Goal: Find specific fact: Find specific fact

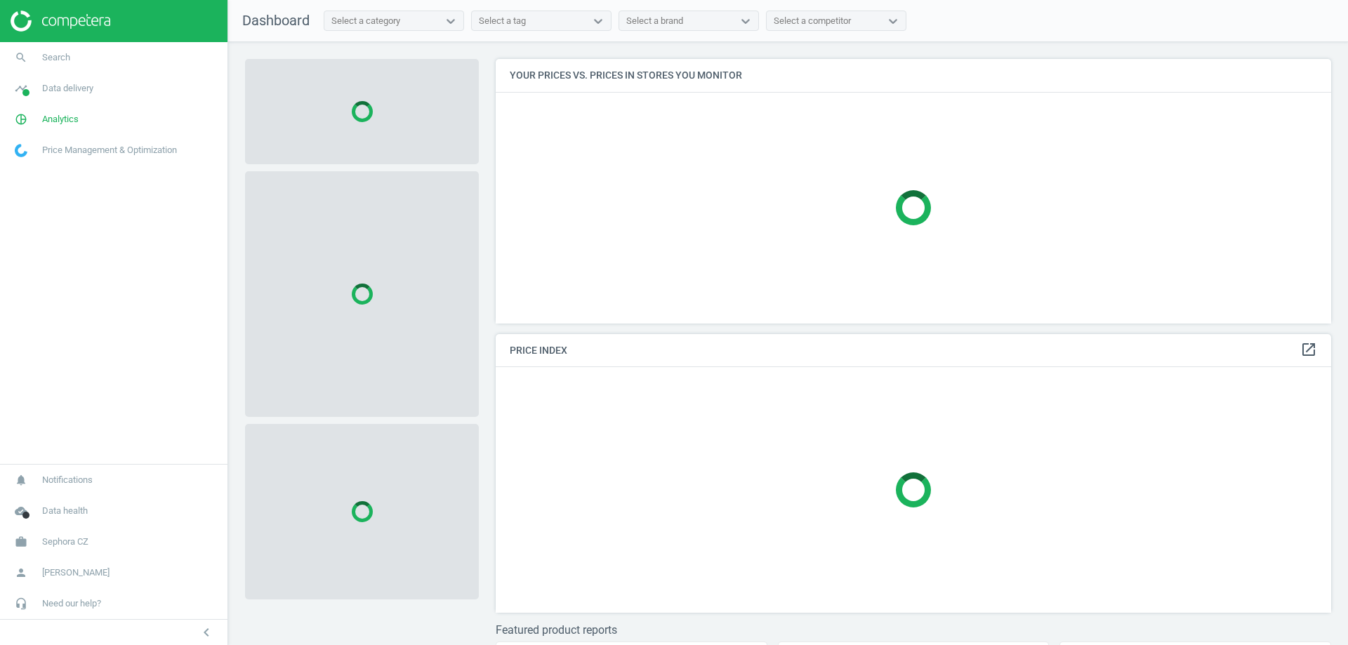
scroll to position [286, 847]
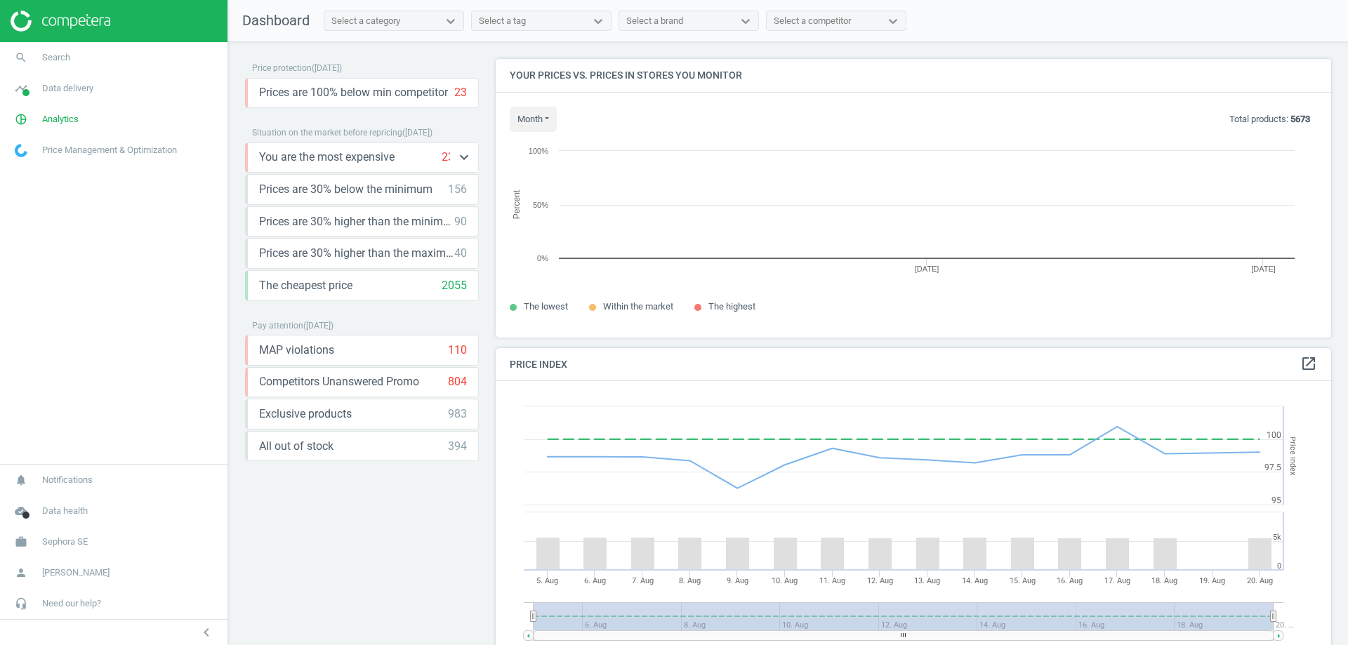
scroll to position [300, 847]
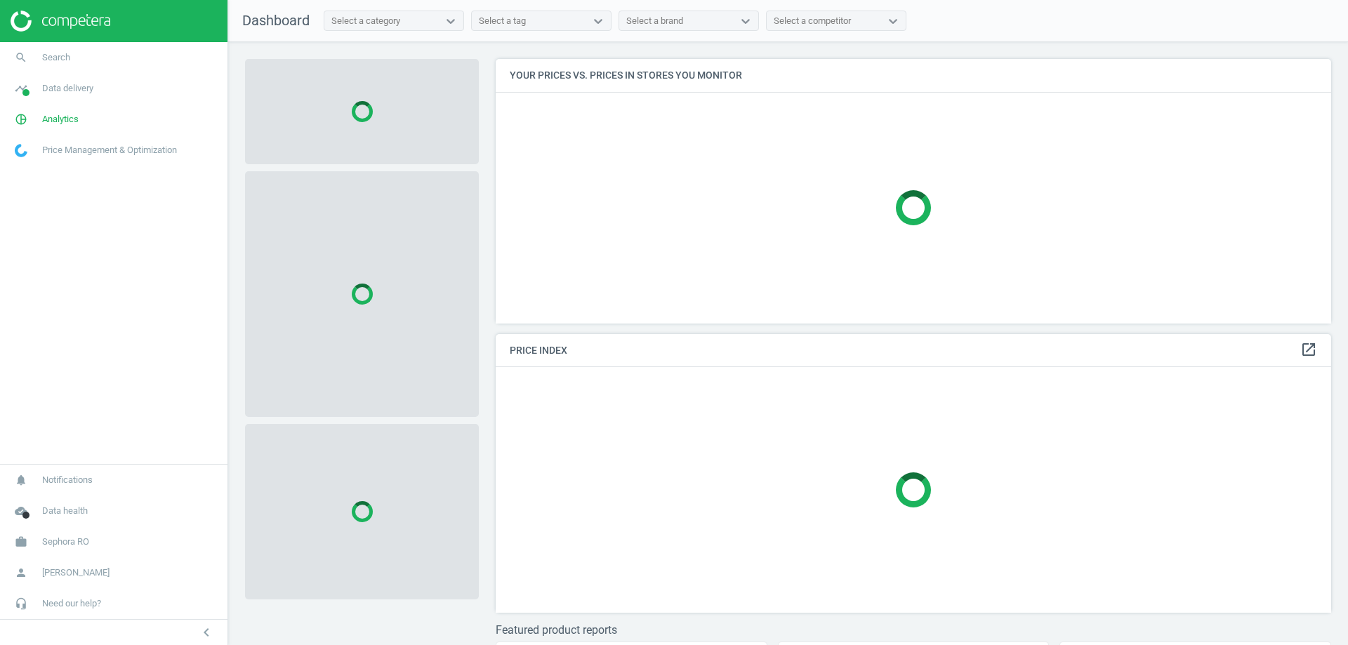
scroll to position [286, 847]
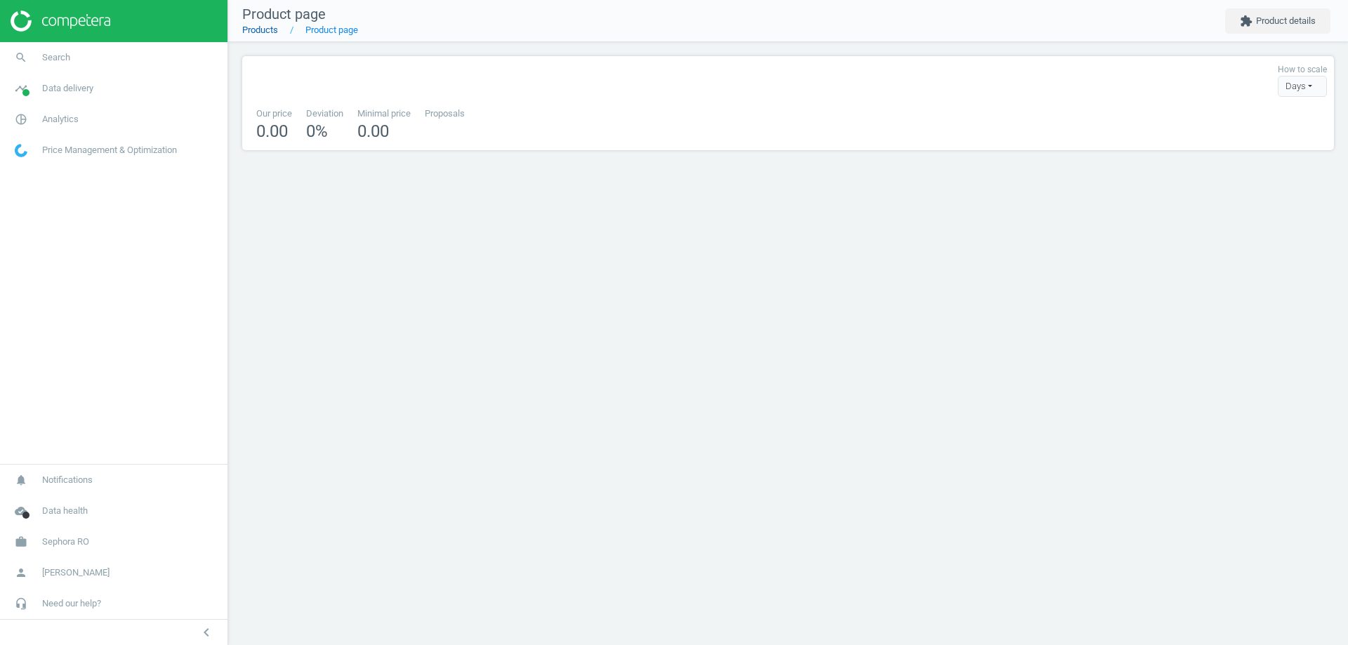
click at [263, 34] on link "Products" at bounding box center [260, 30] width 36 height 11
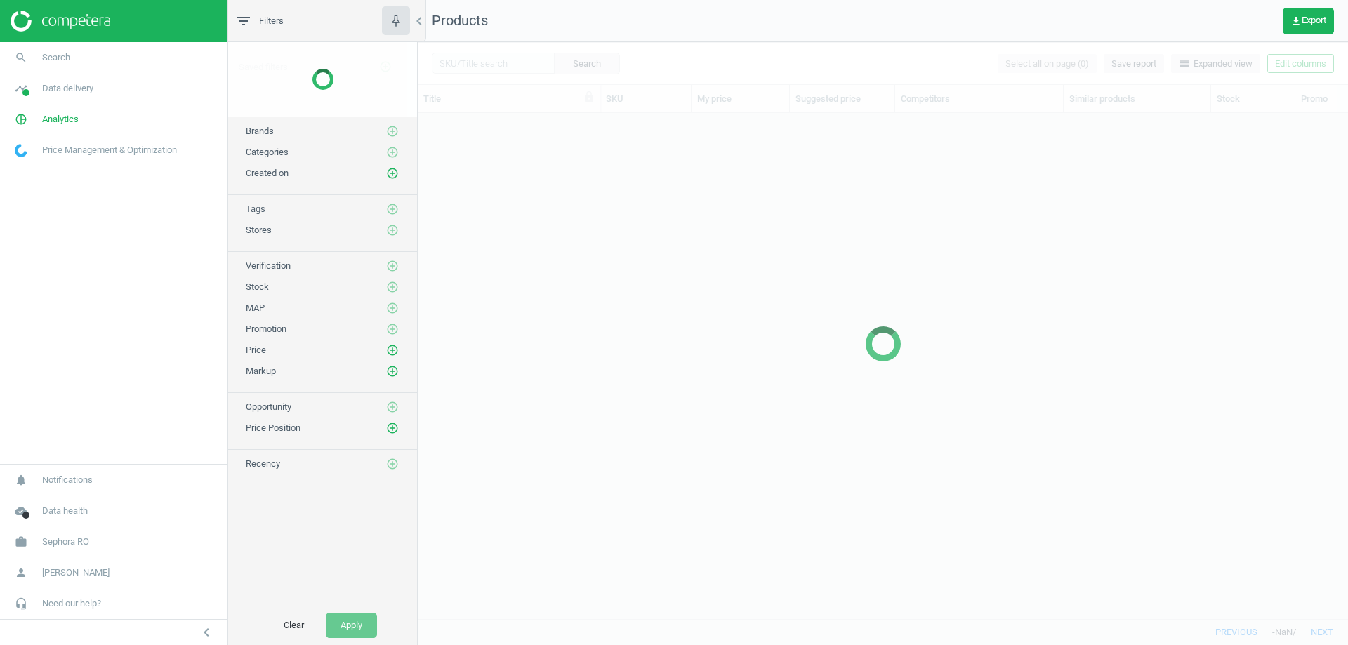
scroll to position [484, 920]
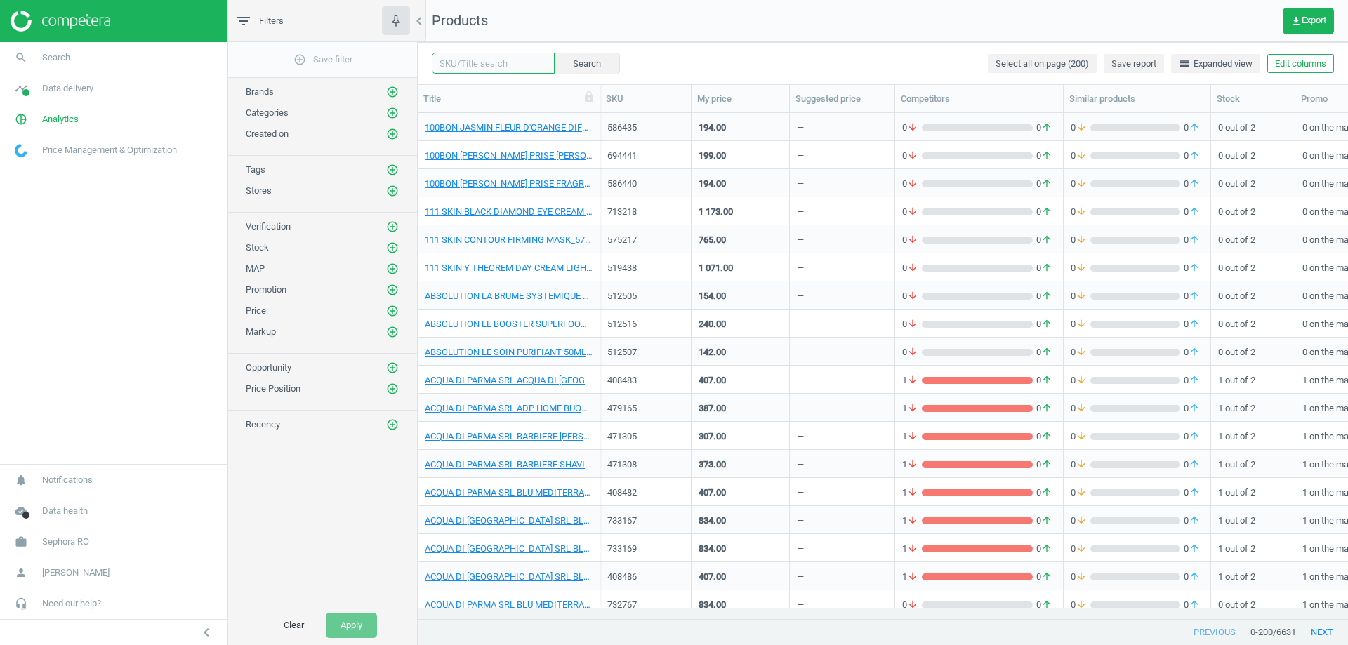
click at [484, 60] on input "text" at bounding box center [493, 63] width 123 height 21
paste input "728500"
type input "728500"
click at [577, 65] on button "Search" at bounding box center [586, 63] width 66 height 21
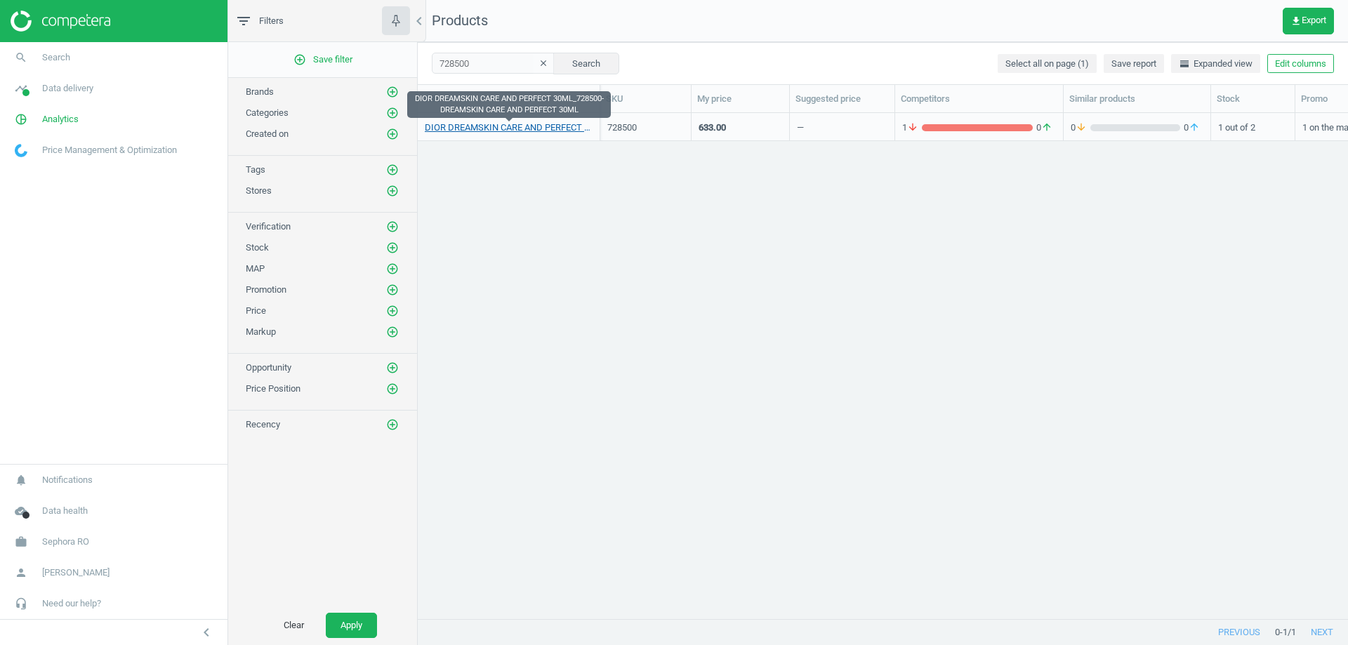
click at [511, 127] on link "DIOR DREAMSKIN CARE AND PERFECT 30ML_728500-DREAMSKIN CARE AND PERFECT 30ML" at bounding box center [509, 127] width 168 height 13
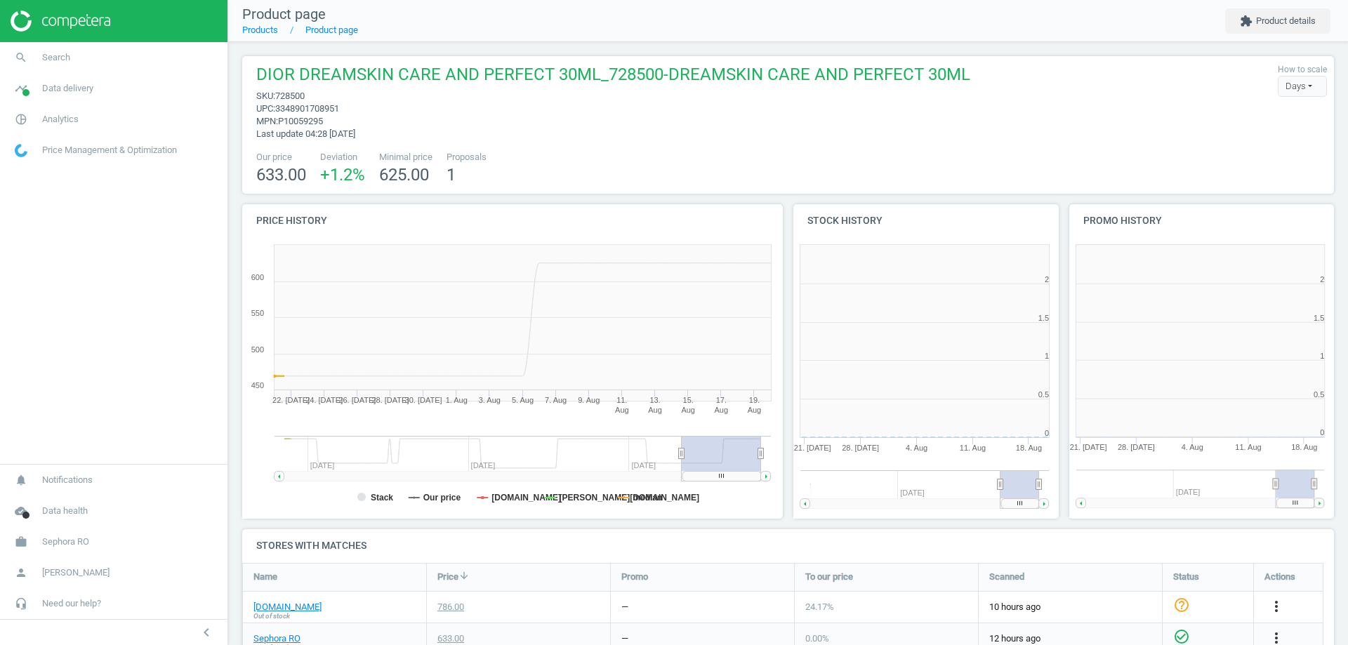
scroll to position [303, 284]
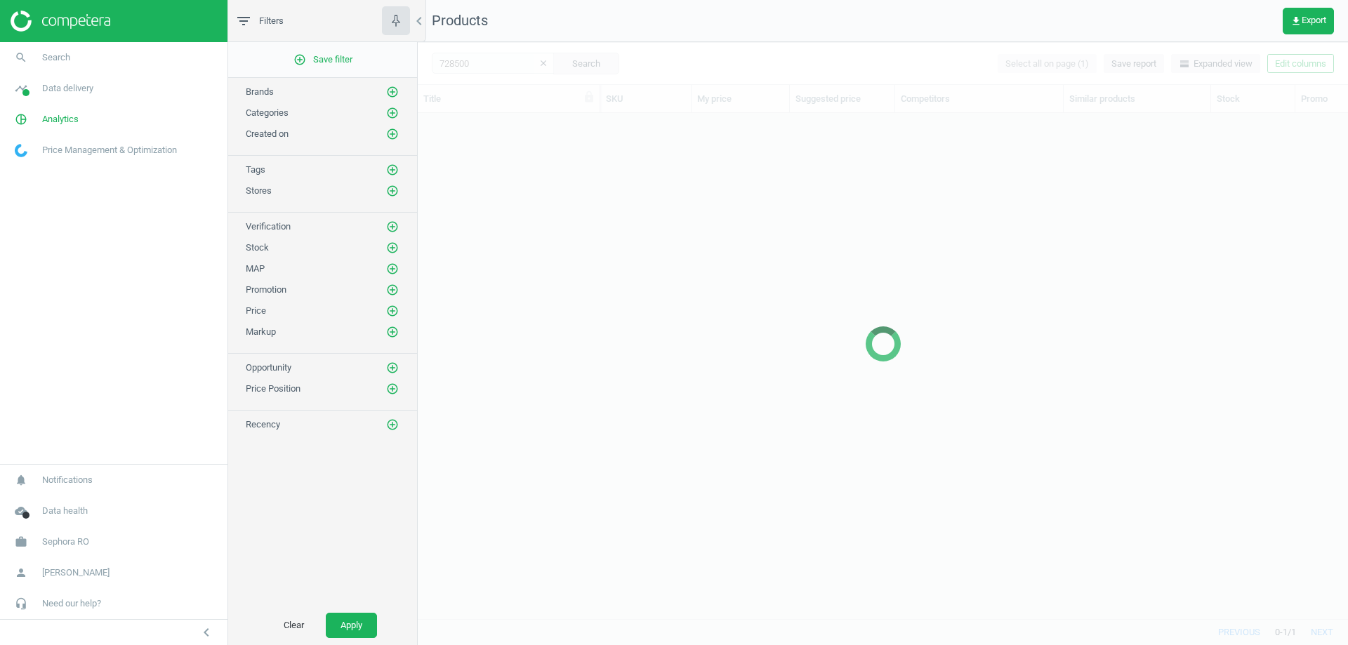
scroll to position [484, 920]
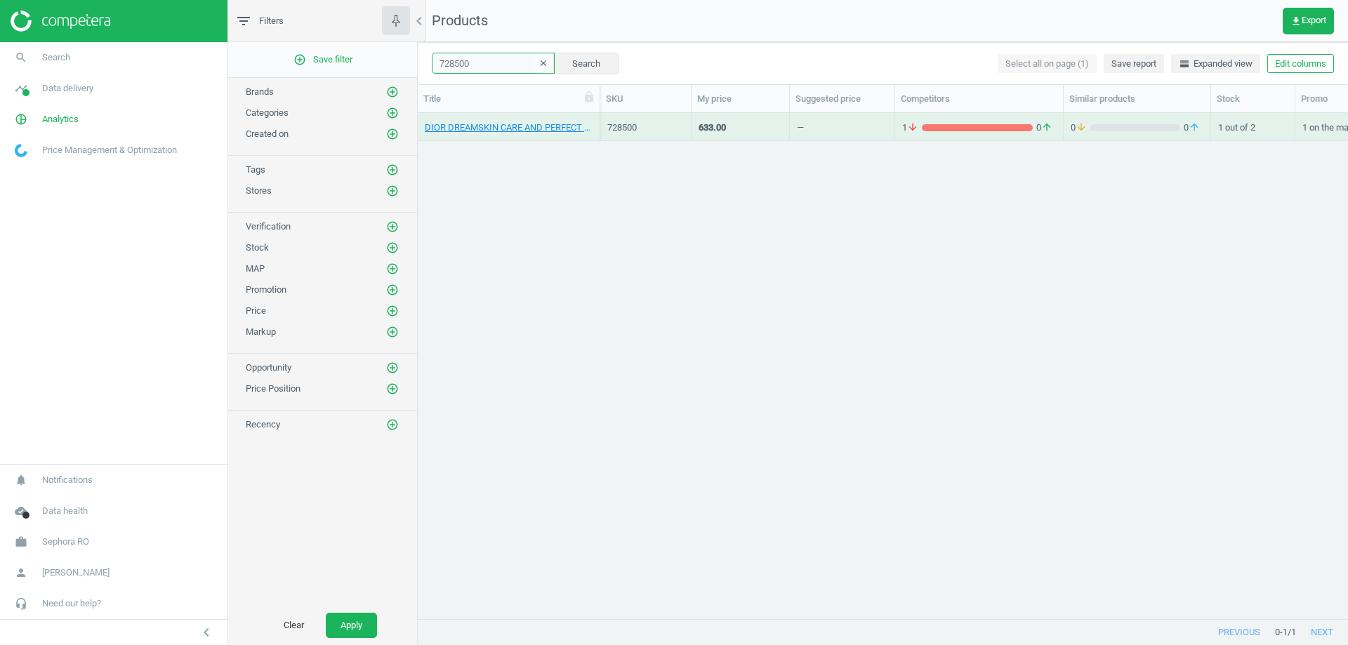
click at [467, 63] on input "728500" at bounding box center [493, 63] width 123 height 21
click at [468, 60] on input "728500" at bounding box center [493, 63] width 123 height 21
paste input "SOL DE JANEIRO DELICIA DRENCH BODY BUTTER 150ML_715831-DELICIA DRENCH BODY CREA…"
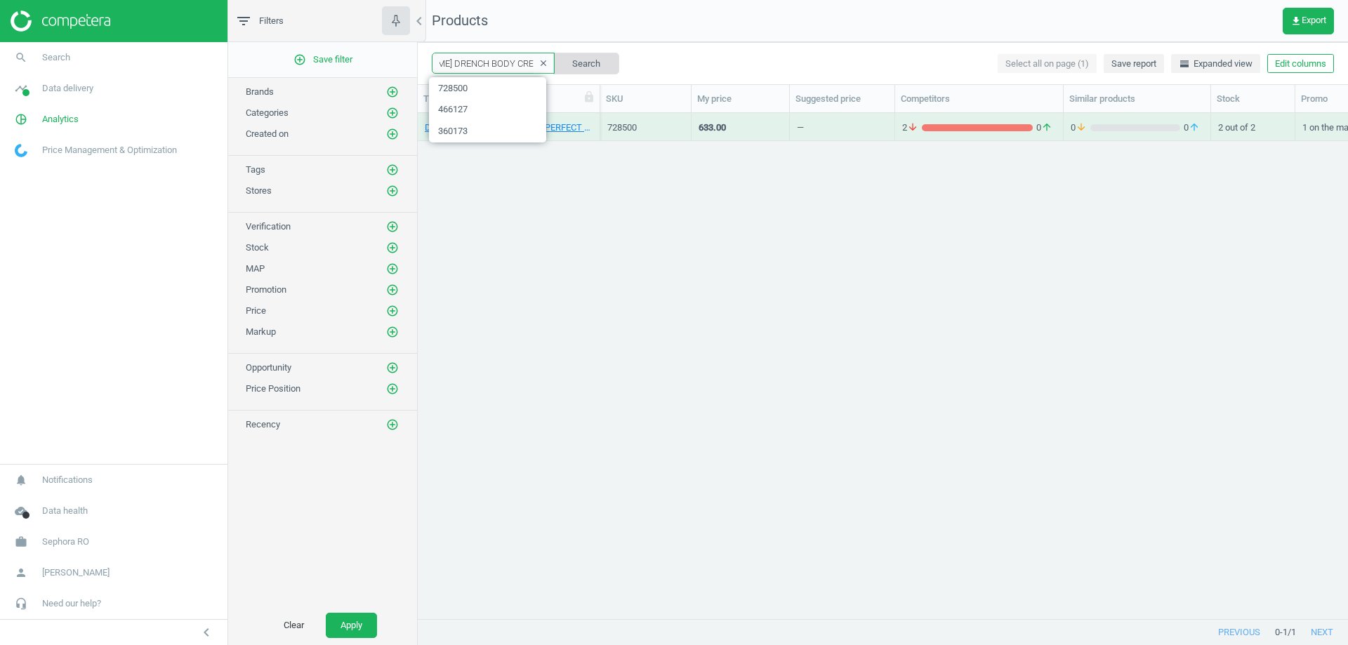
drag, startPoint x: 498, startPoint y: 56, endPoint x: 552, endPoint y: 66, distance: 54.9
click at [585, 67] on div "SOL DE JANEIRO DELICIA DRENCH BODY BUTTER 150ML_715831-DELICIA DRENCH BODY CREA…" at bounding box center [525, 63] width 187 height 21
click at [514, 66] on input "SOL DE JANEIRO DELICIA DRENCH BODY BUTTER 150ML_715831-DELICIA DRENCH BODY CREA…" at bounding box center [493, 63] width 123 height 21
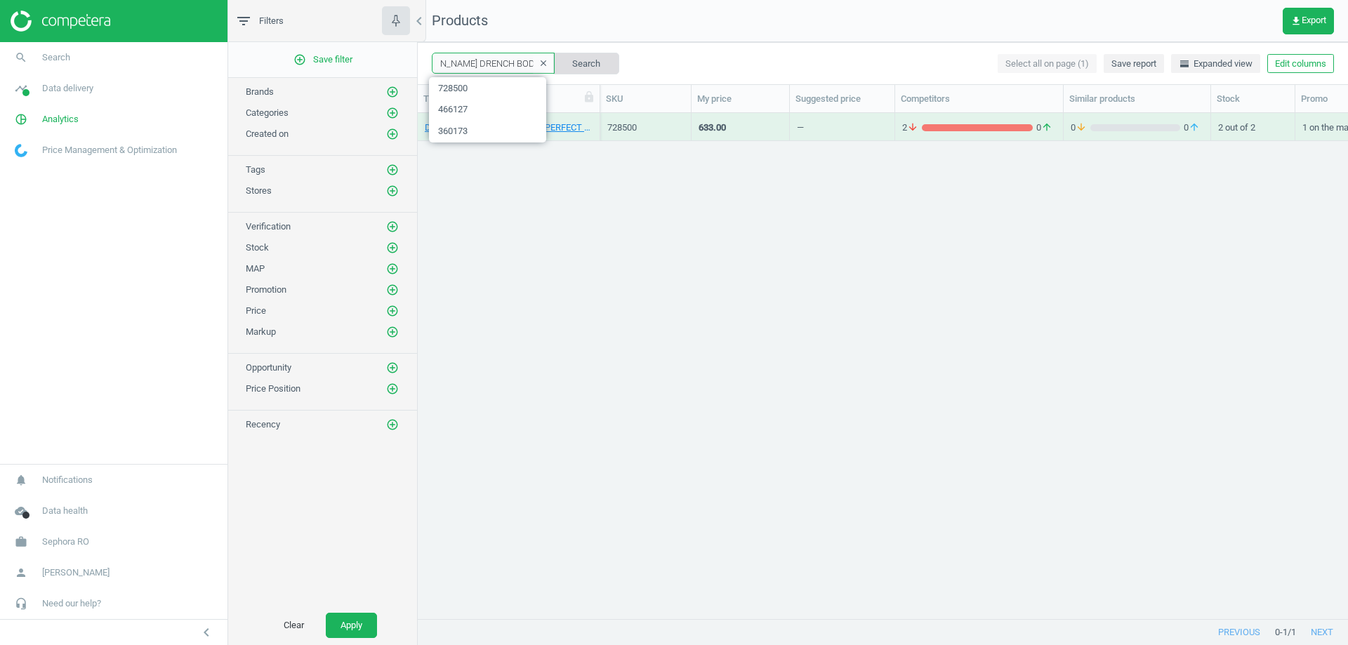
paste input "715831"
type input "715831"
click at [576, 64] on button "Search" at bounding box center [586, 63] width 66 height 21
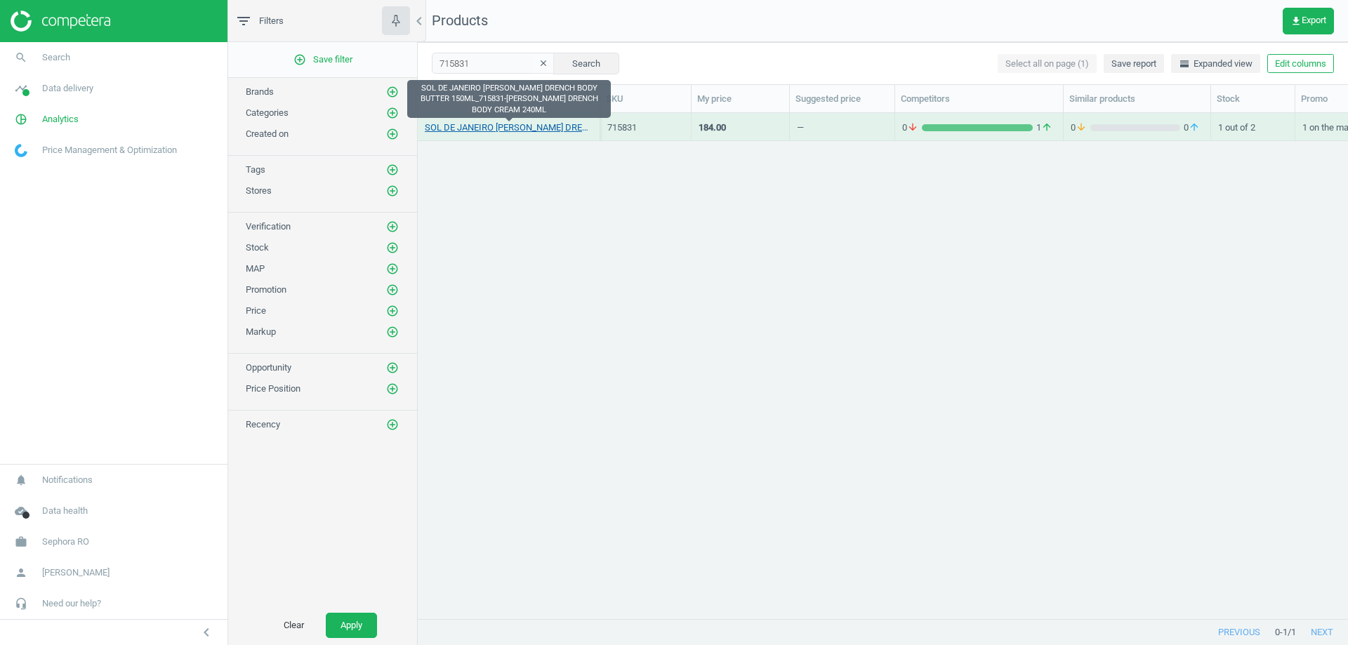
click at [464, 131] on link "SOL DE JANEIRO DELICIA DRENCH BODY BUTTER 150ML_715831-DELICIA DRENCH BODY CREA…" at bounding box center [509, 127] width 168 height 13
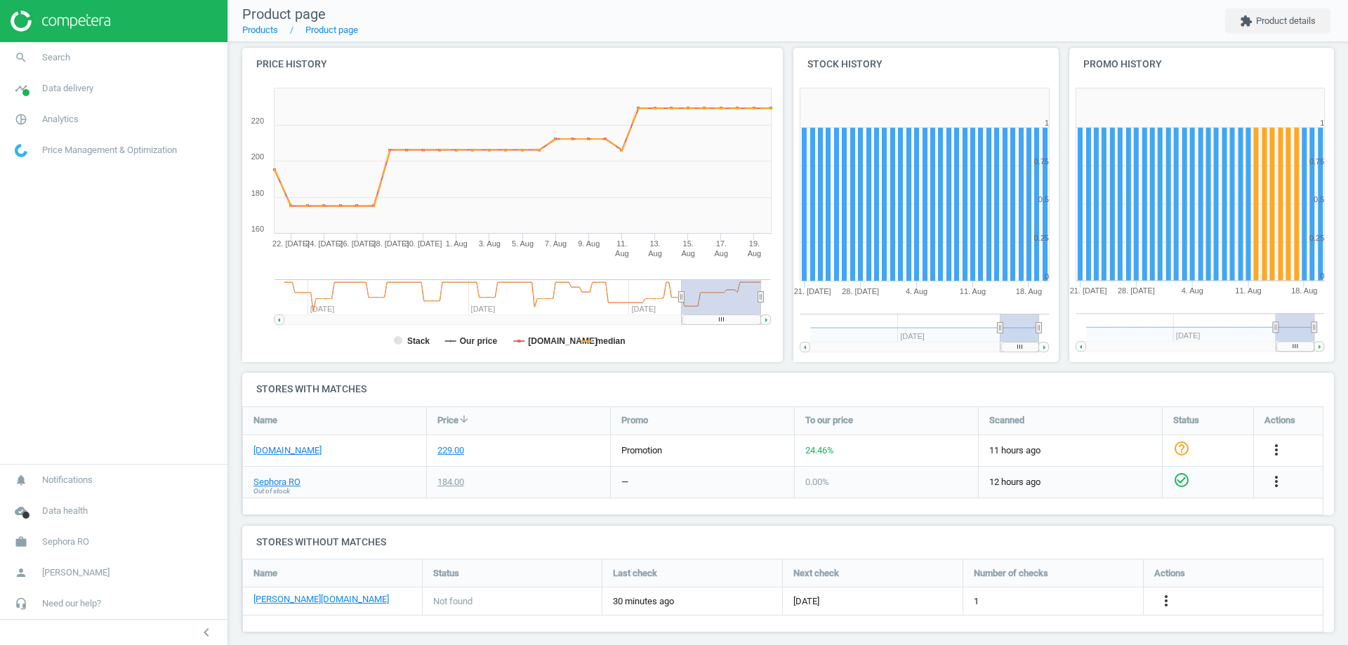
scroll to position [168, 0]
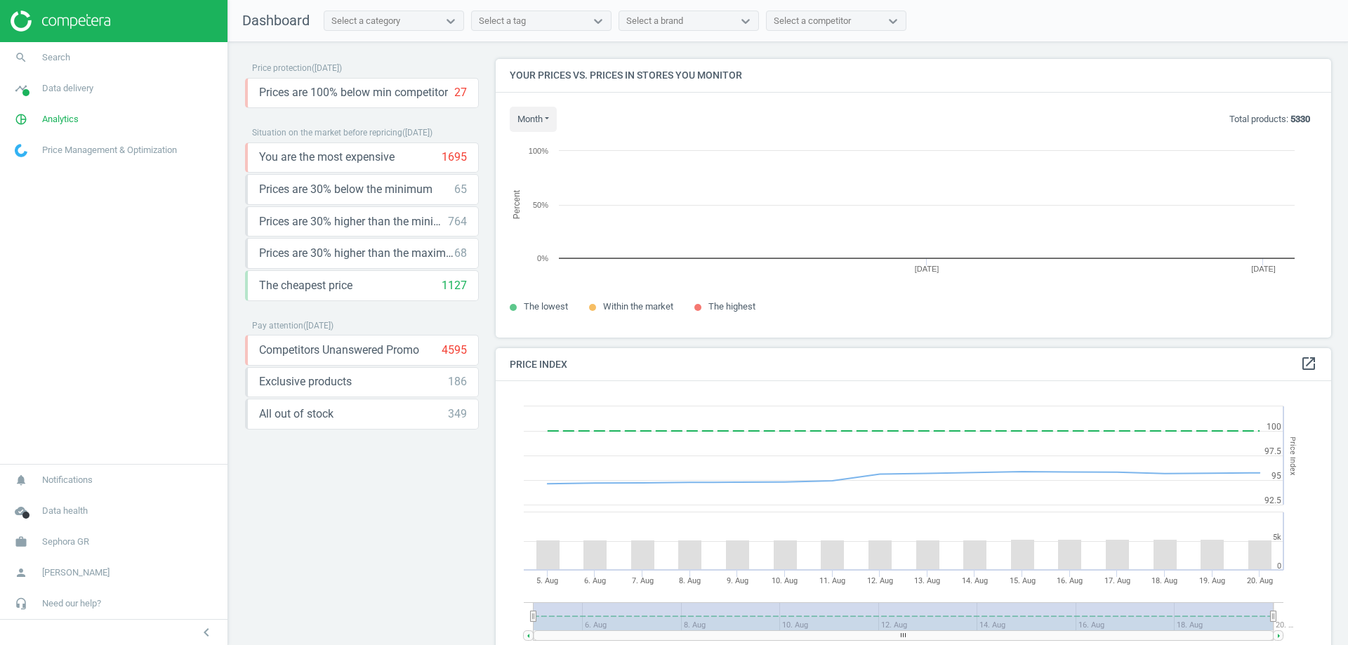
scroll to position [345, 847]
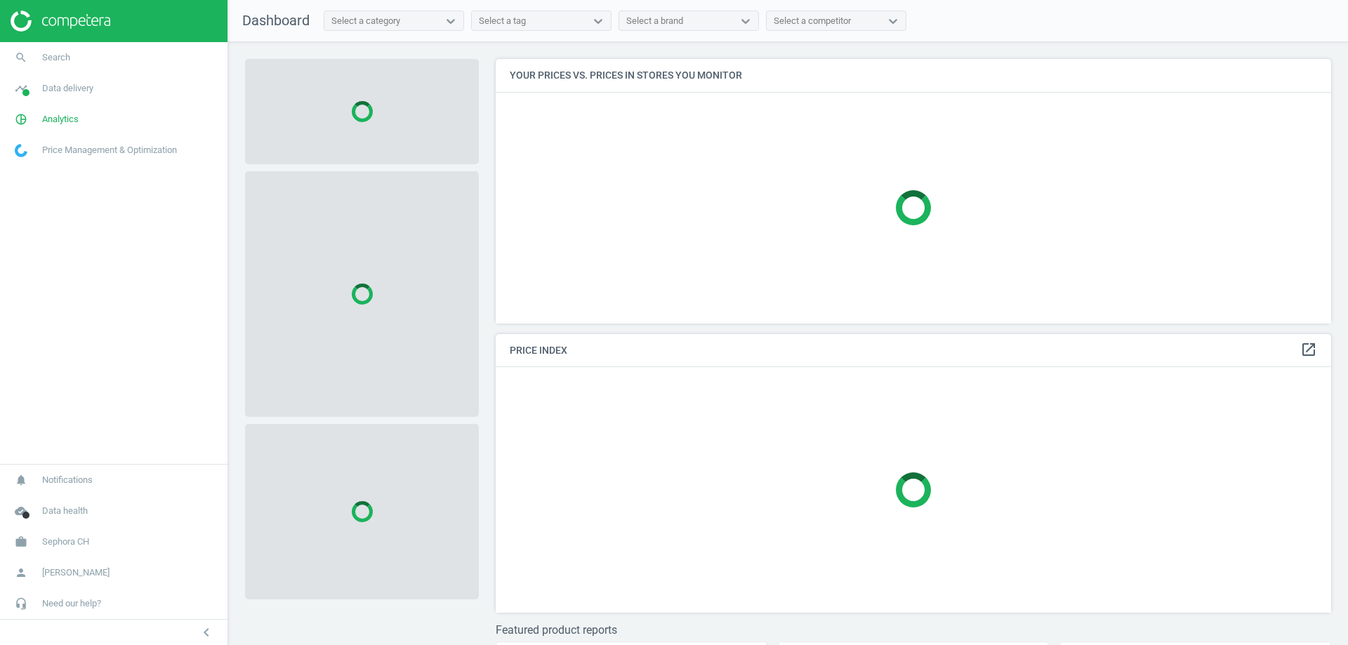
scroll to position [286, 847]
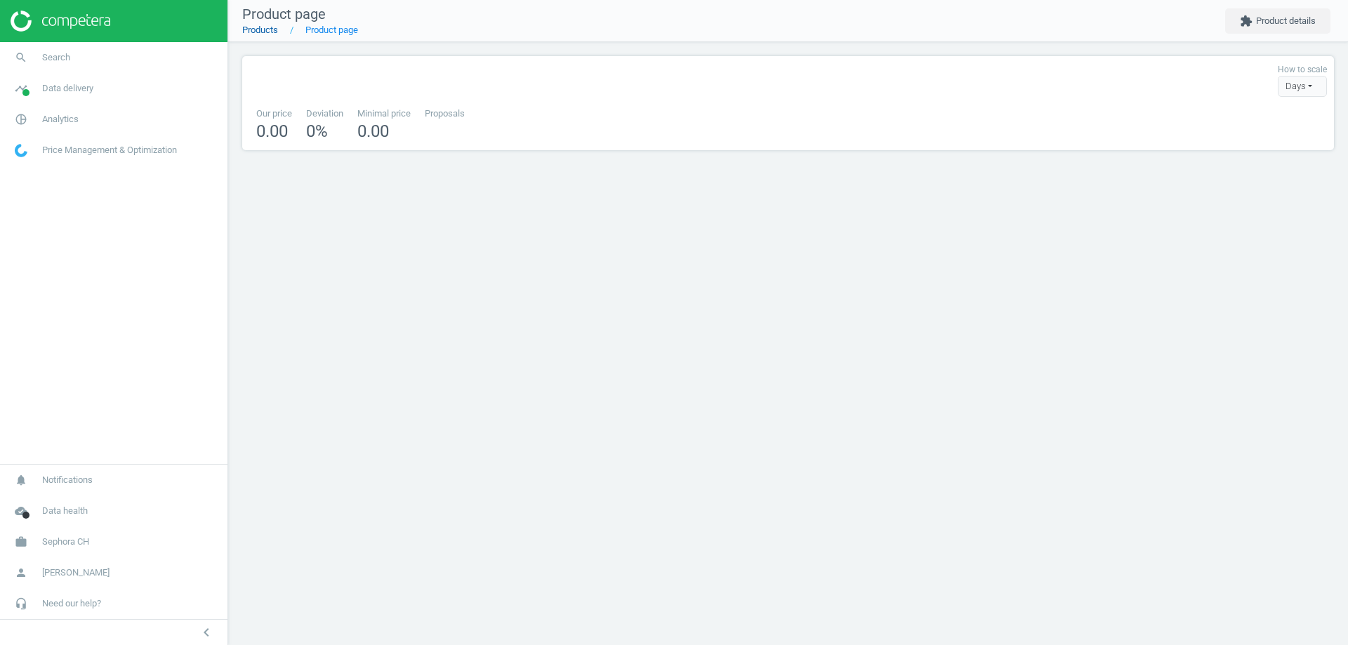
click at [274, 31] on link "Products" at bounding box center [260, 30] width 36 height 11
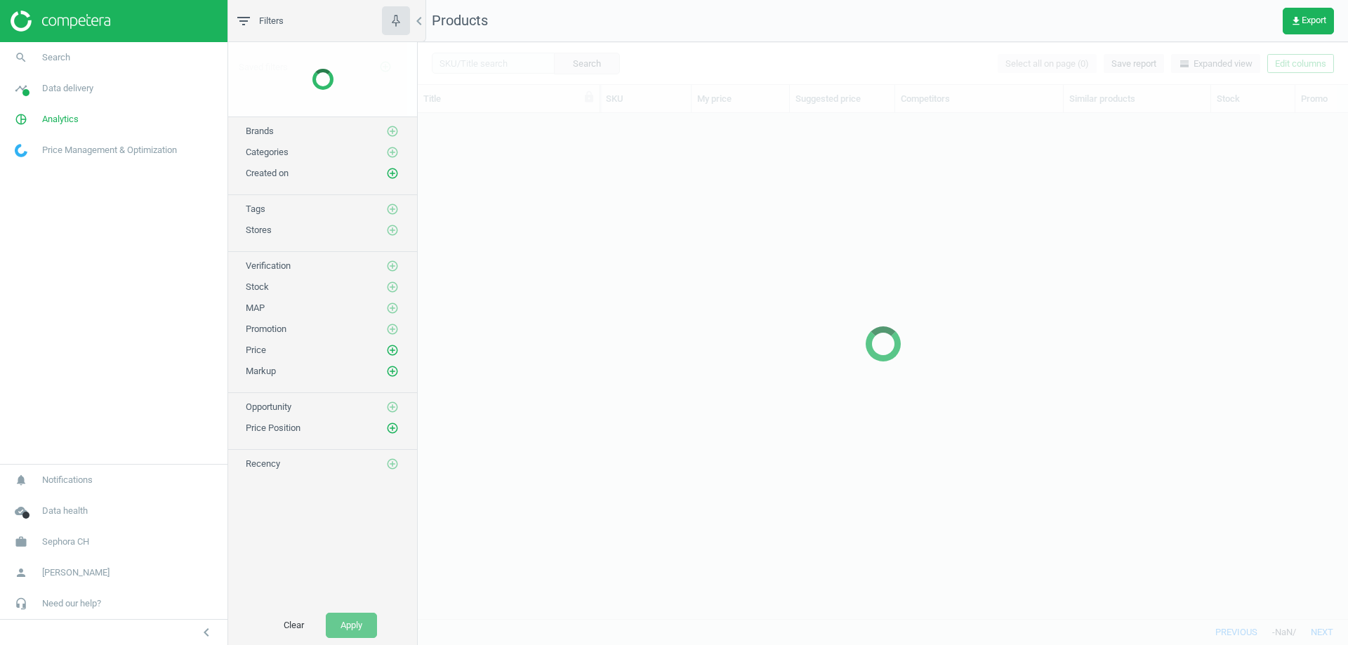
scroll to position [484, 920]
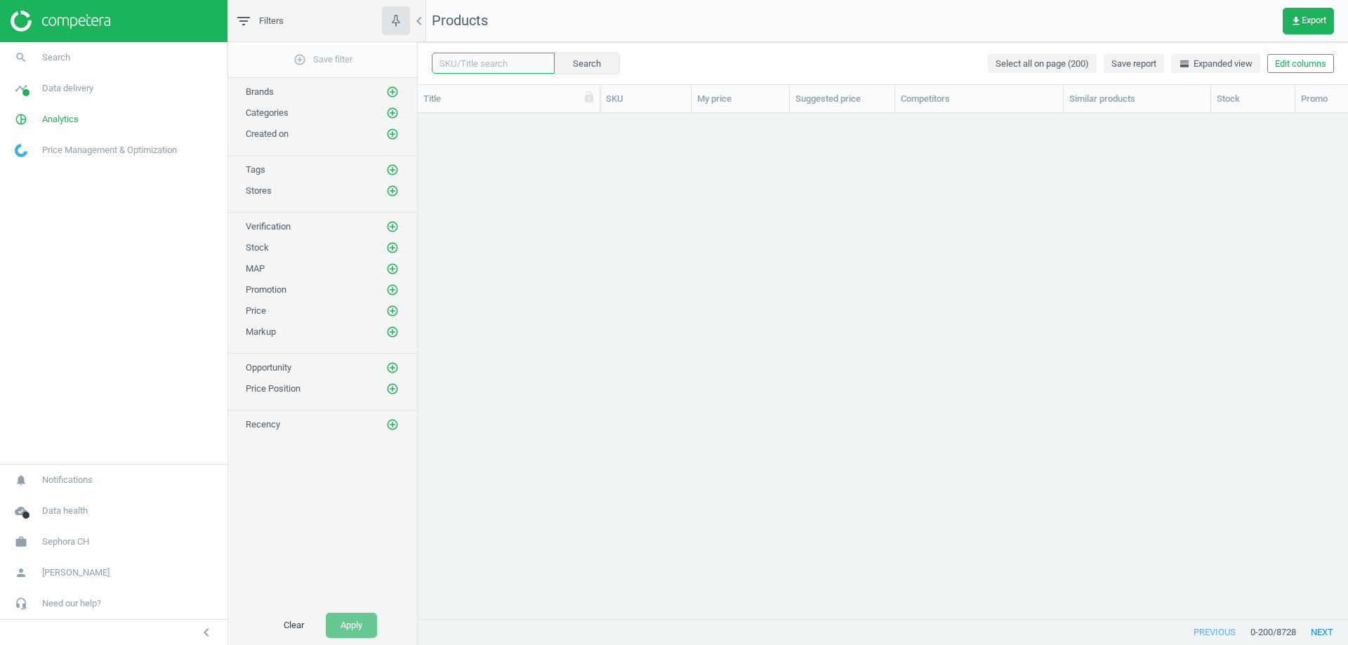
click at [484, 61] on input "text" at bounding box center [493, 63] width 123 height 21
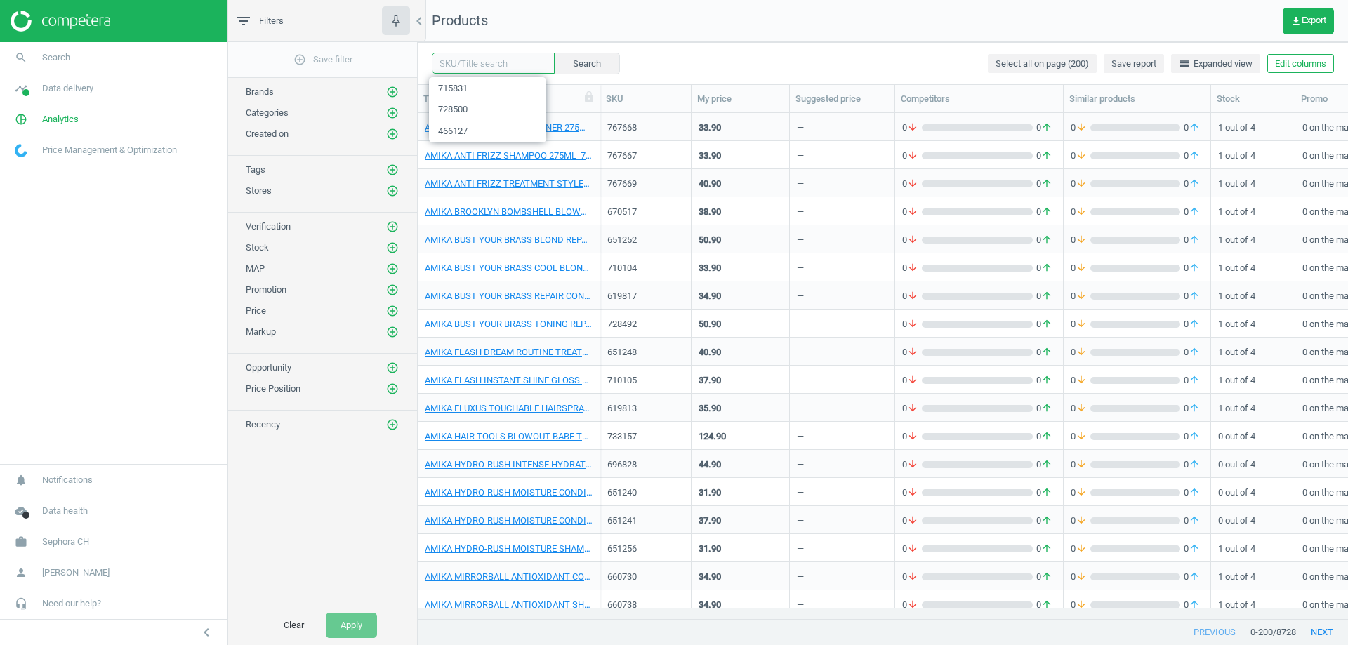
paste input "697641"
type input "697641"
click at [564, 62] on button "Search" at bounding box center [586, 63] width 66 height 21
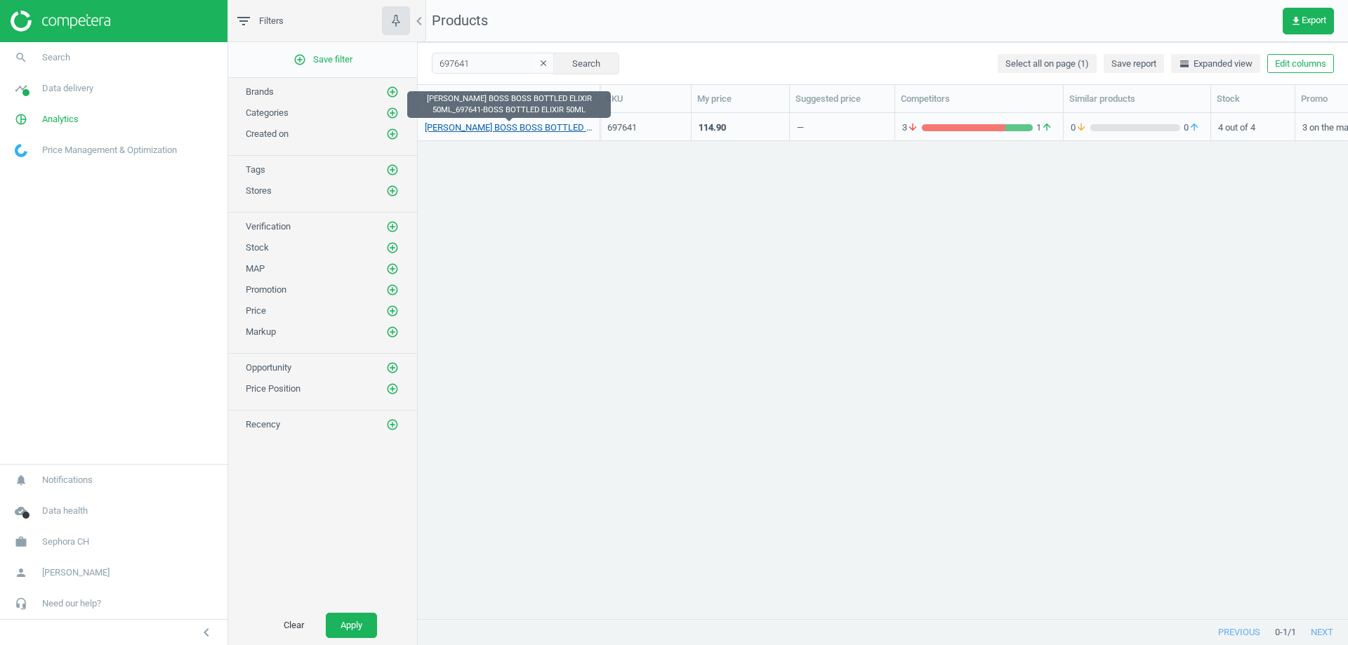
click at [461, 124] on link "HUGO BOSS BOSS BOTTLED ELIXIR 50ML_697641-BOSS BOTTLED ELIXIR 50ML" at bounding box center [509, 127] width 168 height 13
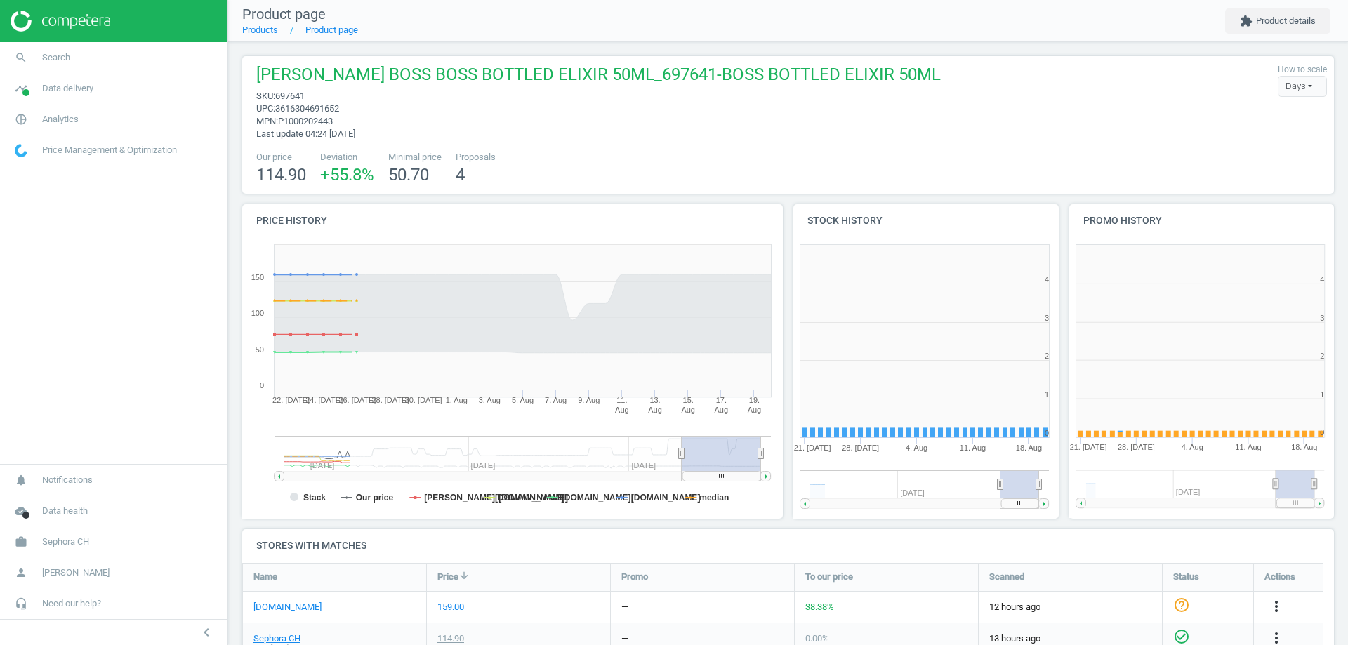
scroll to position [303, 284]
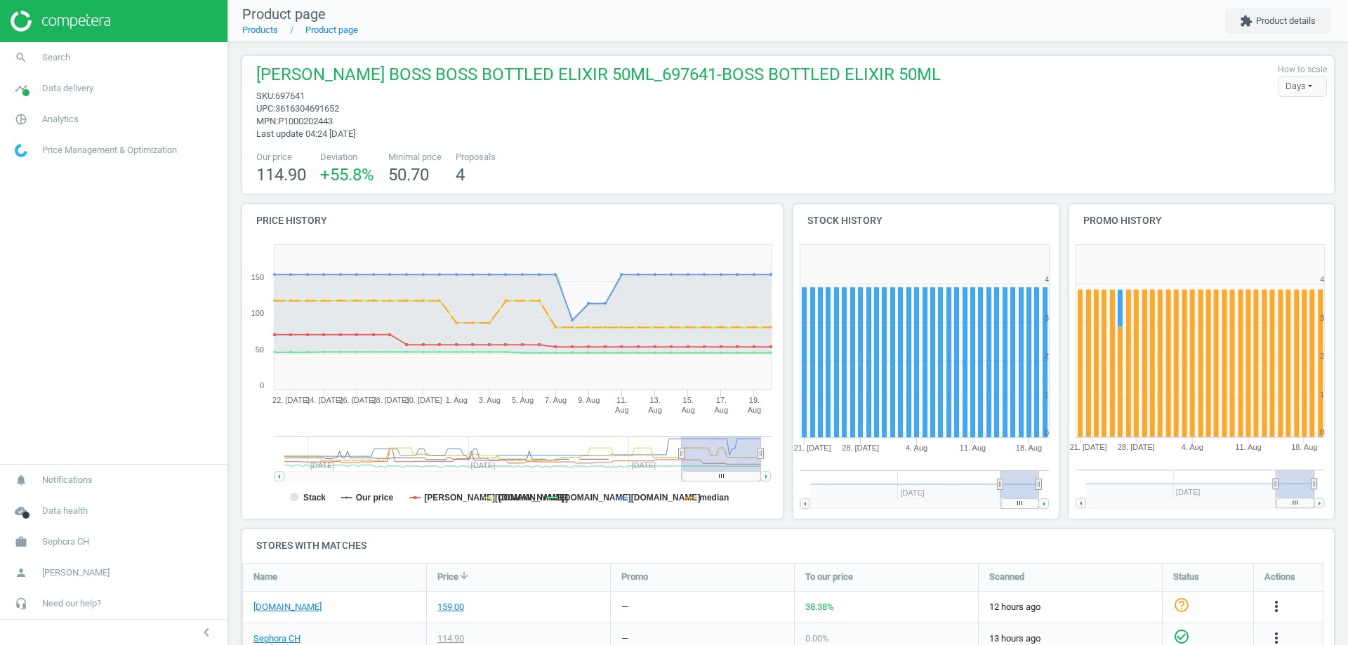
click at [310, 106] on span "3616304691652" at bounding box center [307, 108] width 64 height 11
copy span "3616304691652"
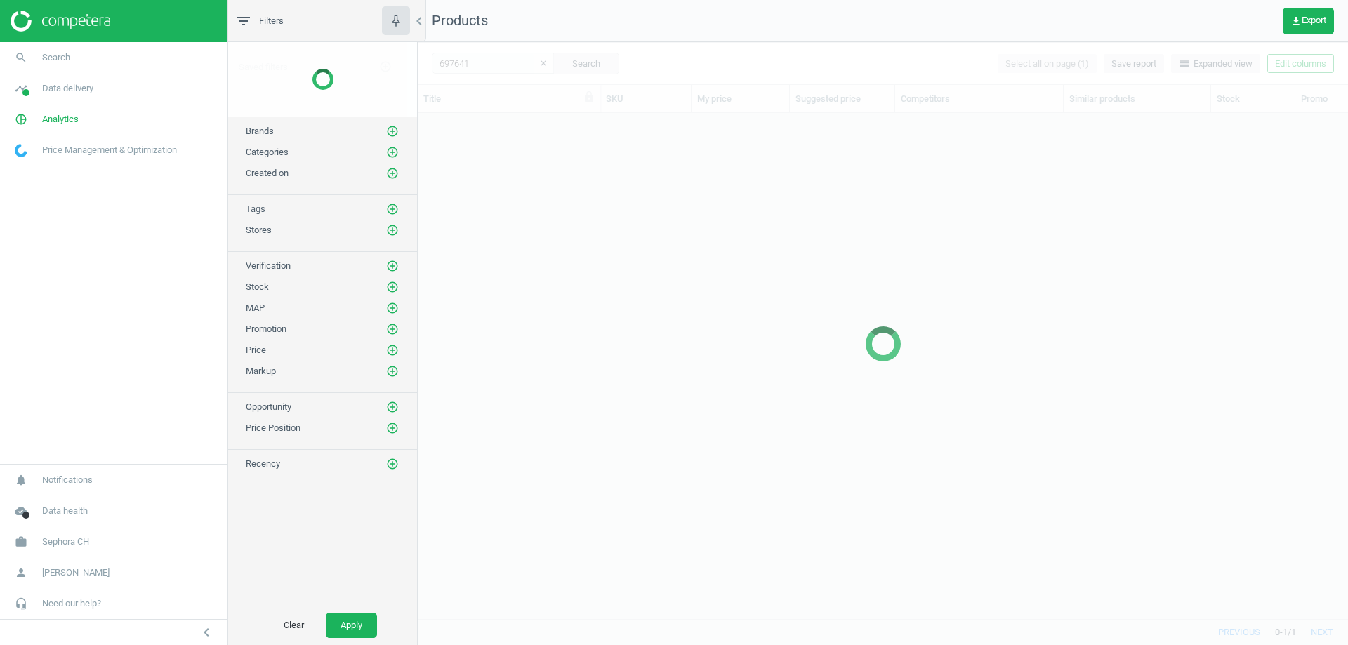
scroll to position [484, 920]
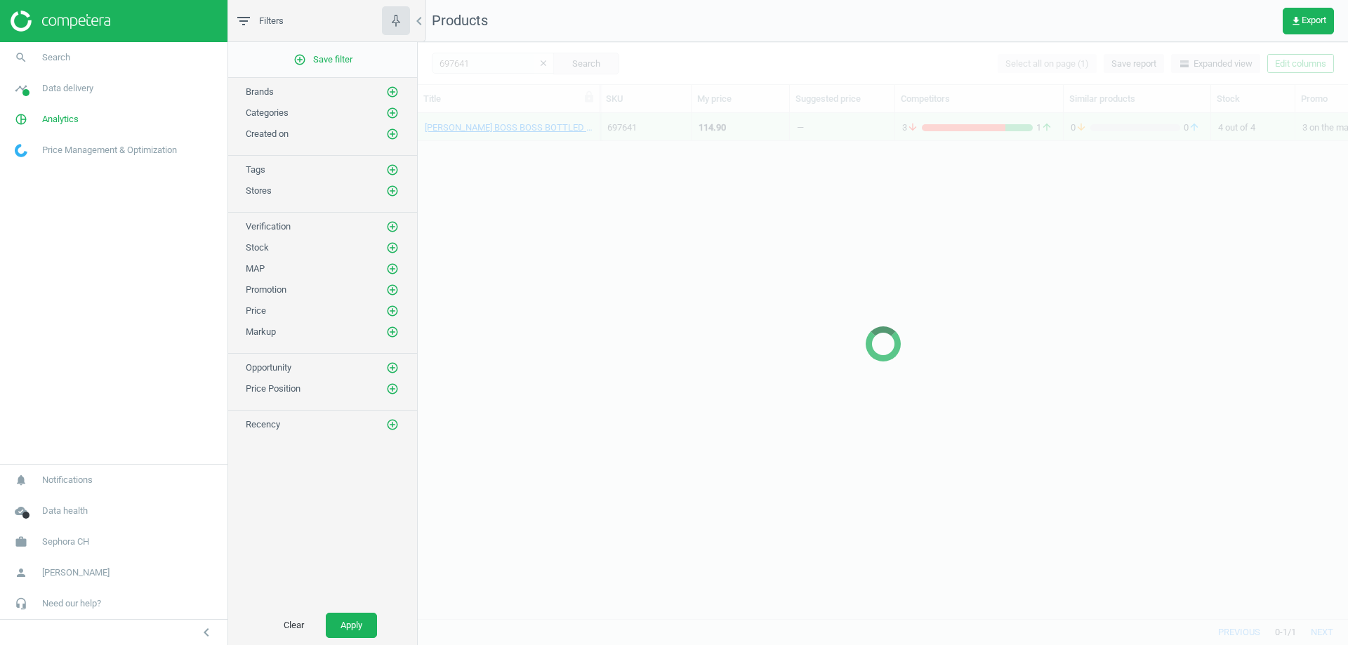
click at [489, 62] on div at bounding box center [883, 343] width 930 height 603
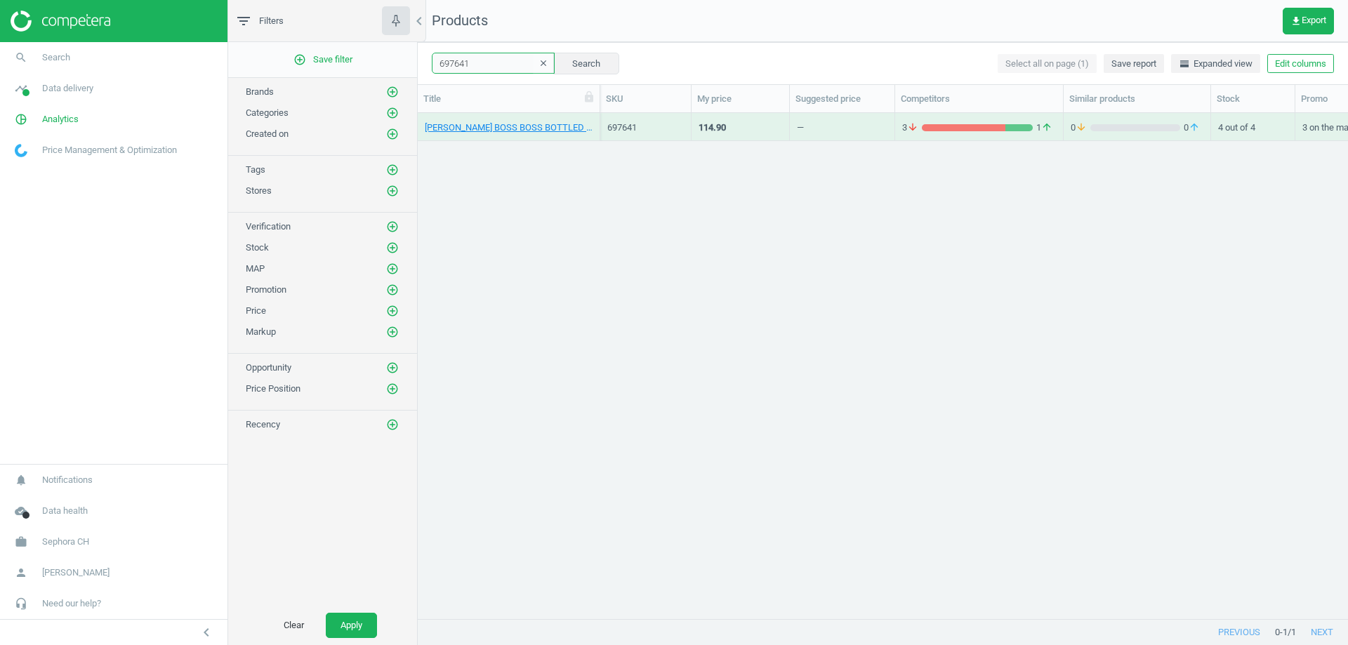
click at [478, 65] on input "697641" at bounding box center [493, 63] width 123 height 21
paste input "760910"
type input "760910"
click at [564, 60] on button "Search" at bounding box center [586, 63] width 66 height 21
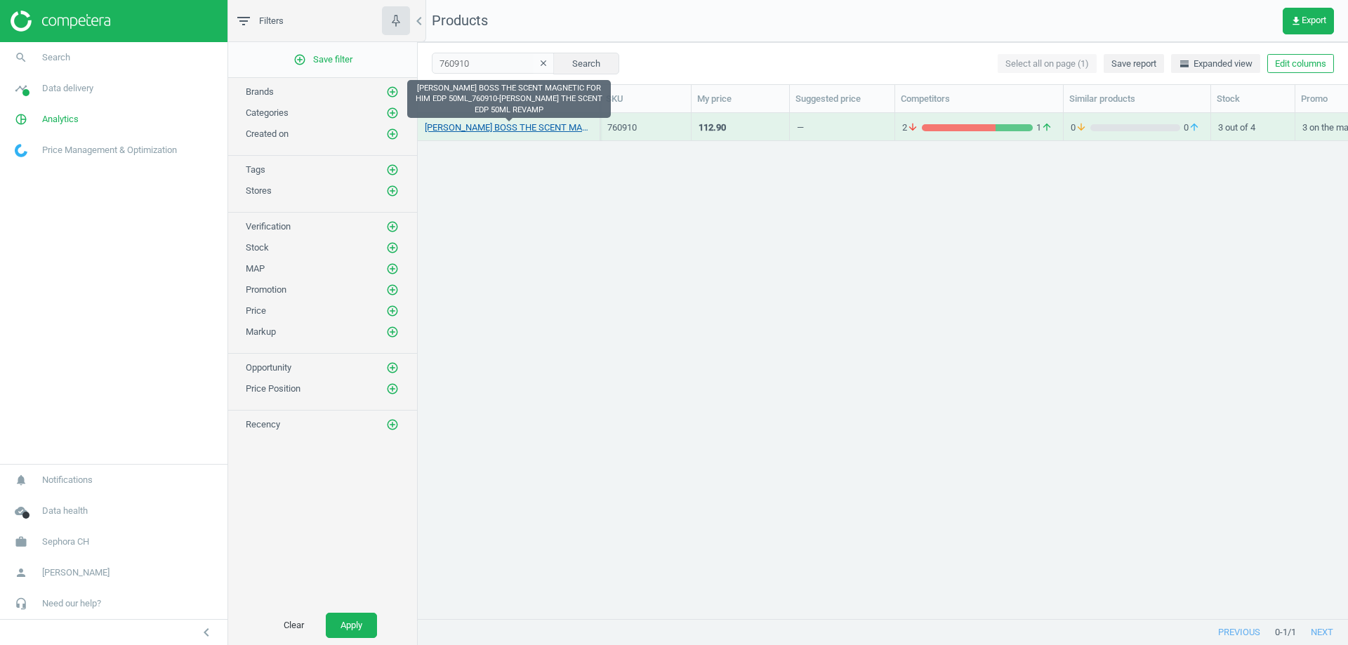
click at [530, 123] on link "HUGO BOSS THE SCENT MAGNETIC FOR HIM EDP 50ML_760910-HUGO BOSS THE SCENT EDP 50…" at bounding box center [509, 127] width 168 height 13
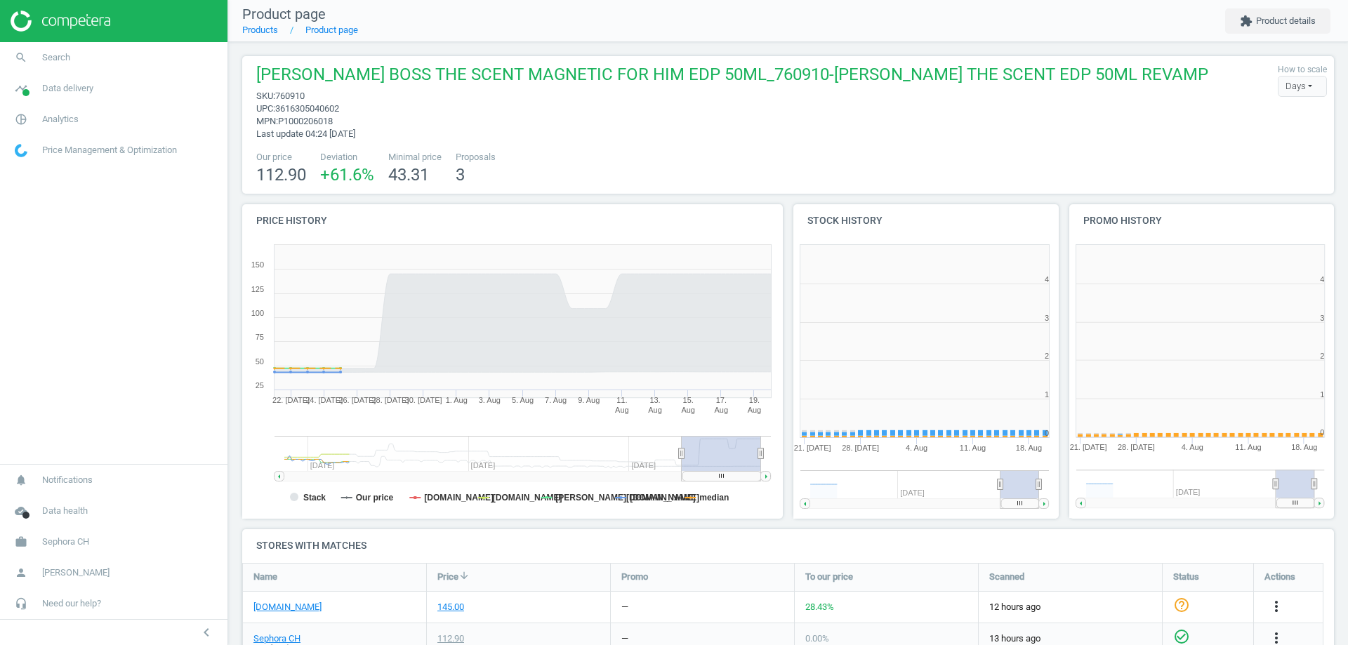
scroll to position [303, 284]
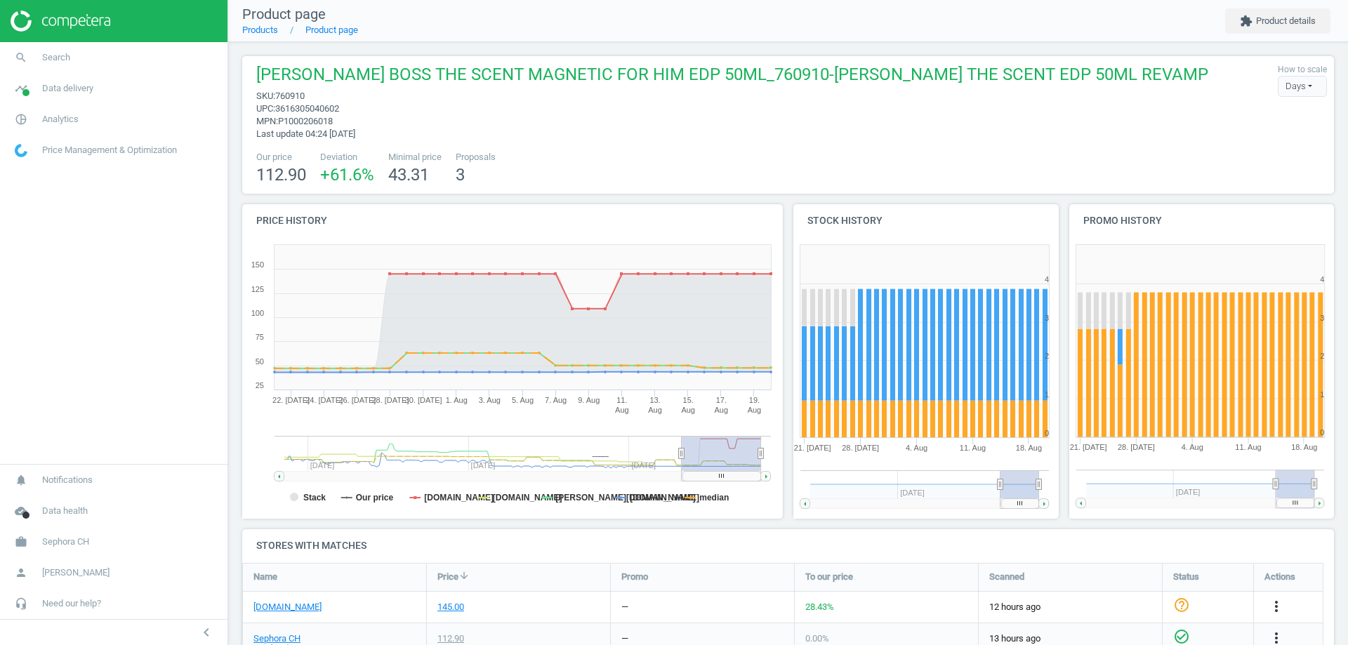
click at [329, 111] on span "3616305040602" at bounding box center [307, 108] width 64 height 11
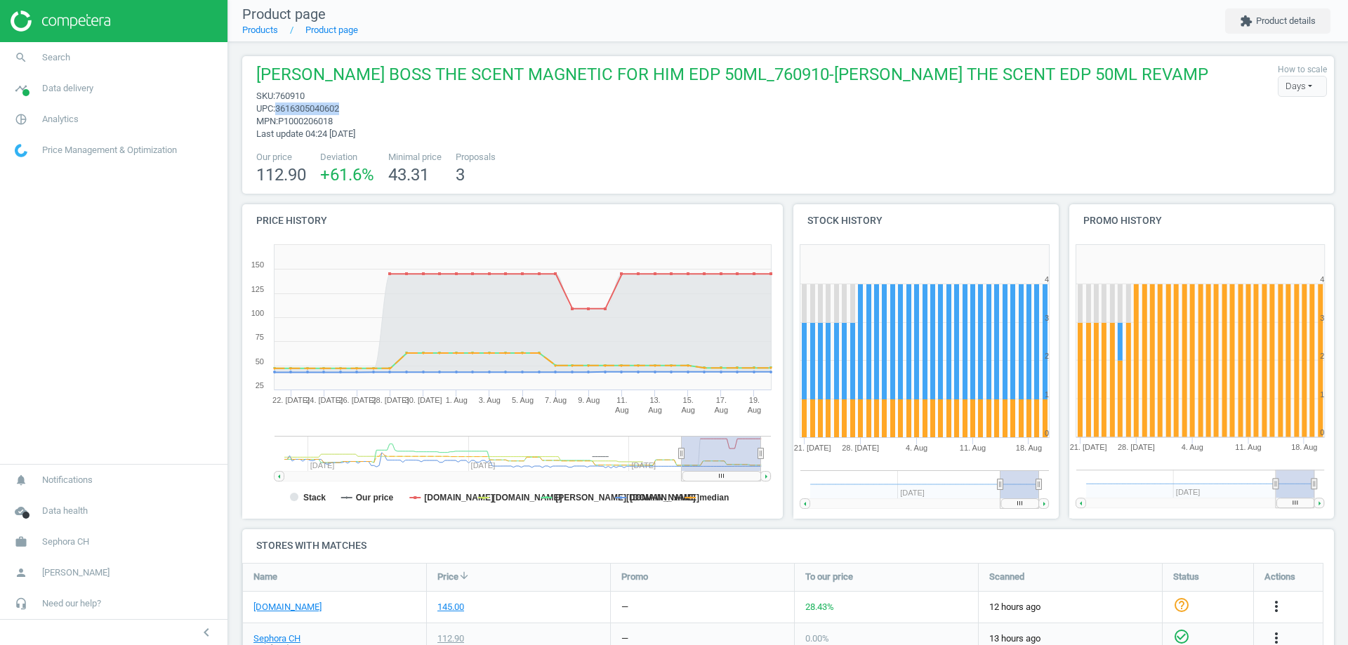
click at [329, 111] on span "3616305040602" at bounding box center [307, 108] width 64 height 11
copy span "3616305040602"
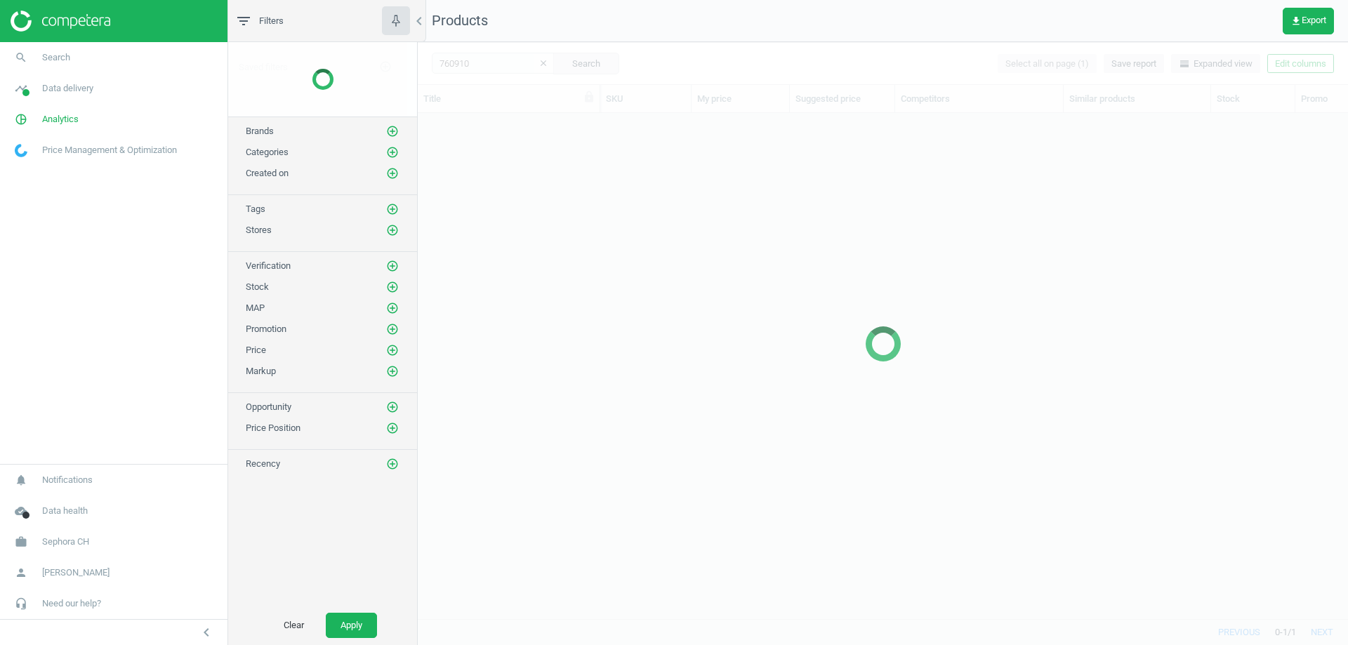
scroll to position [484, 920]
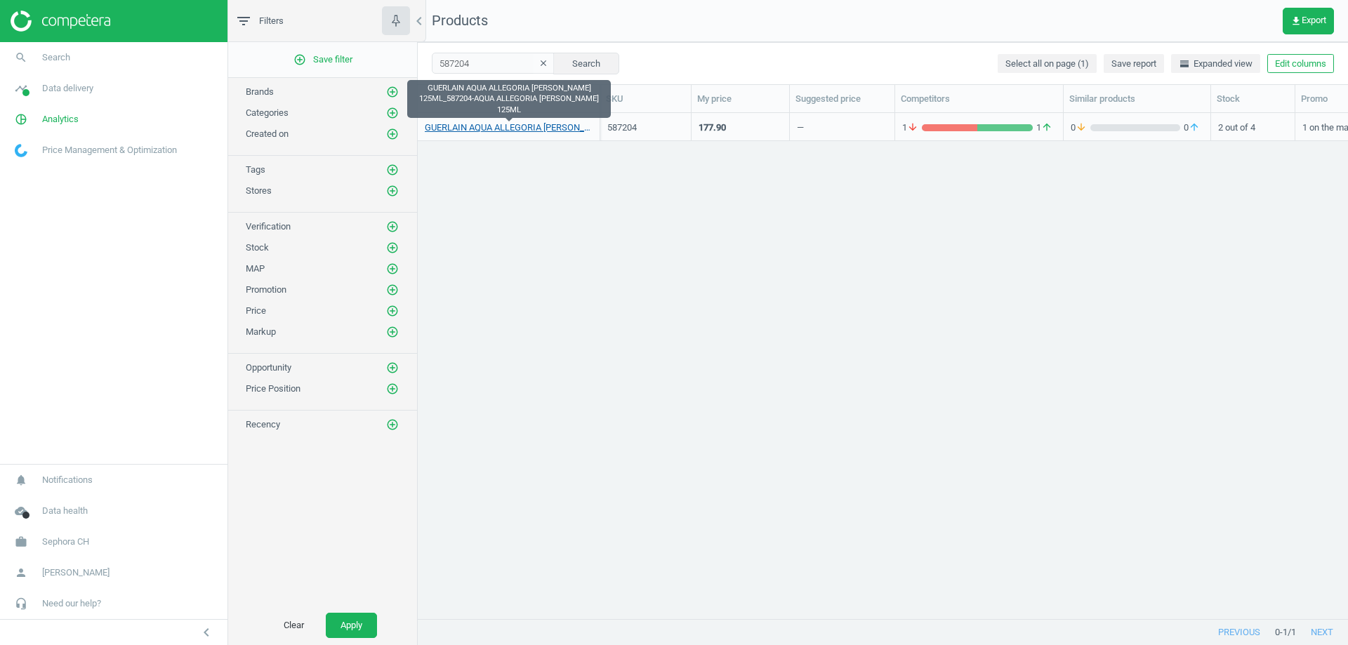
click at [524, 126] on link "GUERLAIN AQUA ALLEGORIA [PERSON_NAME] 125ML_587204-AQUA ALLEGORIA [PERSON_NAME]…" at bounding box center [509, 127] width 168 height 13
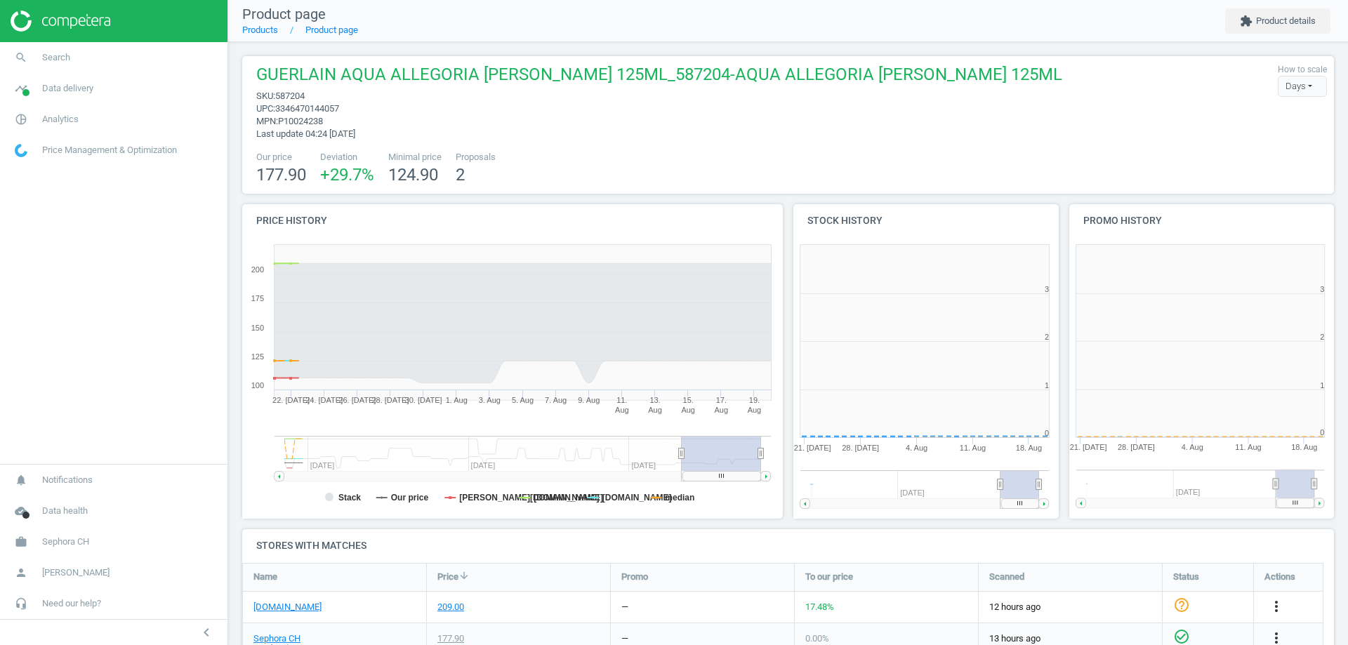
scroll to position [303, 284]
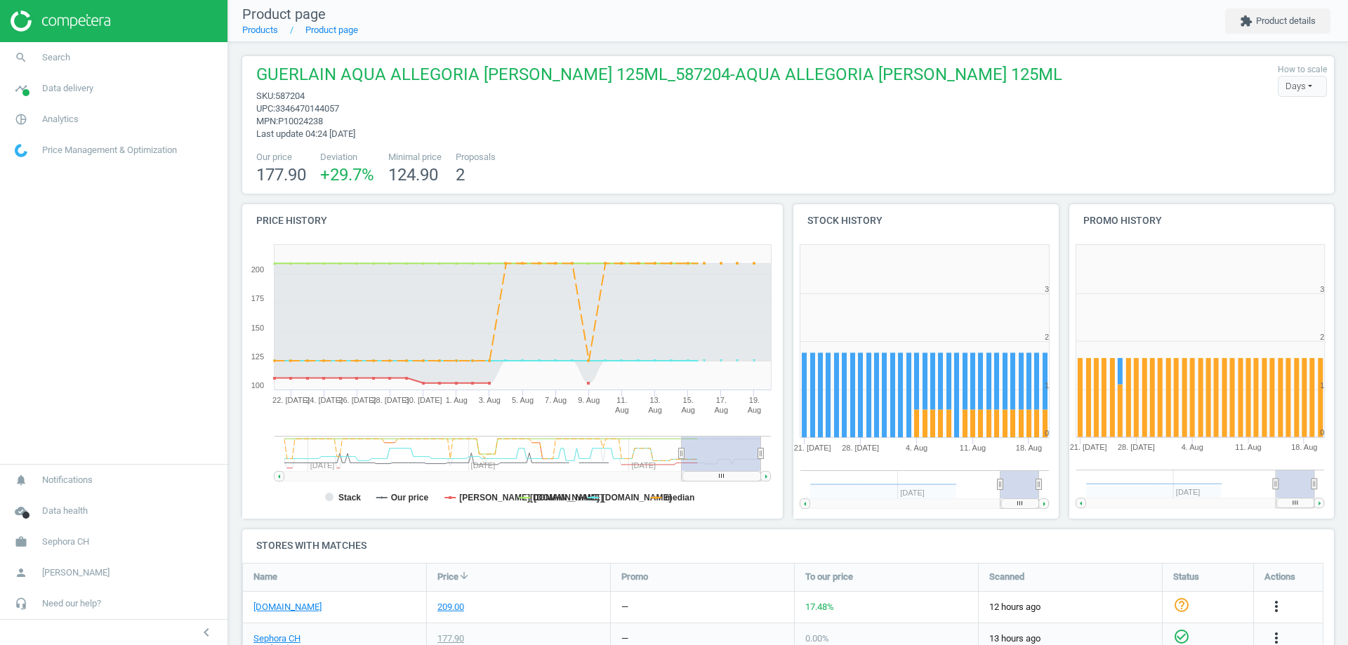
click at [305, 111] on span "3346470144057" at bounding box center [307, 108] width 64 height 11
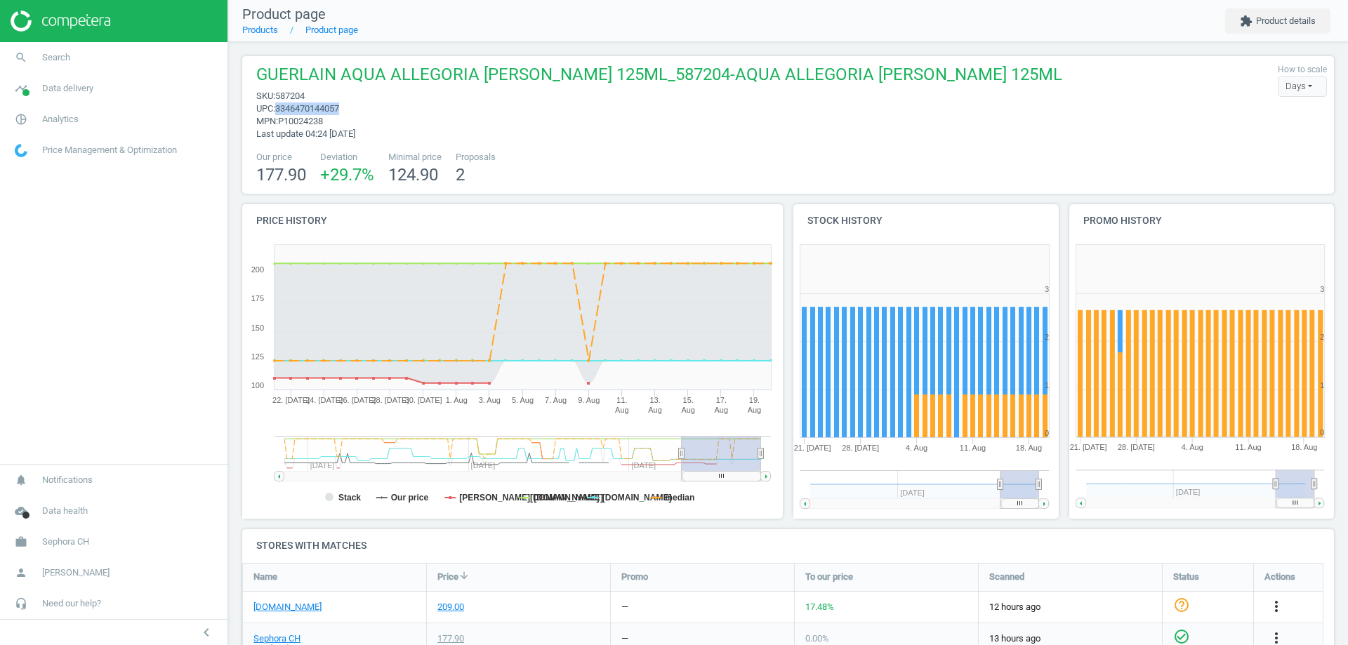
click at [305, 111] on span "3346470144057" at bounding box center [307, 108] width 64 height 11
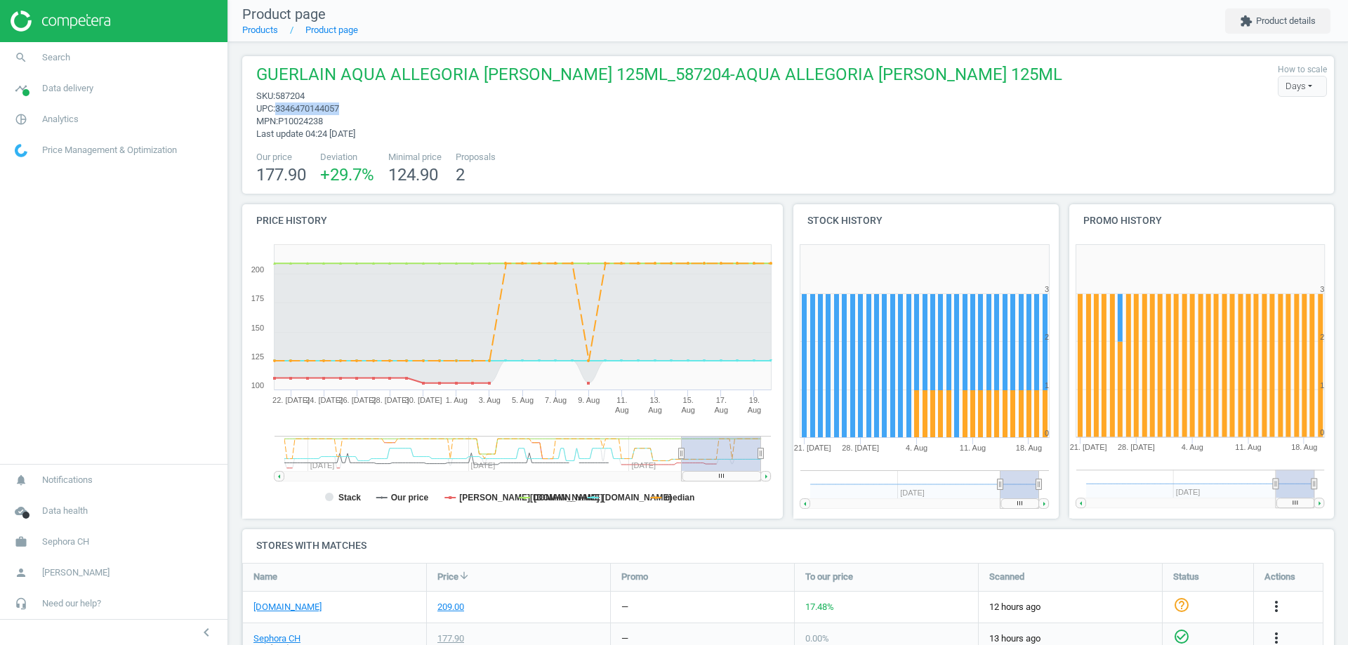
copy span "3346470144057"
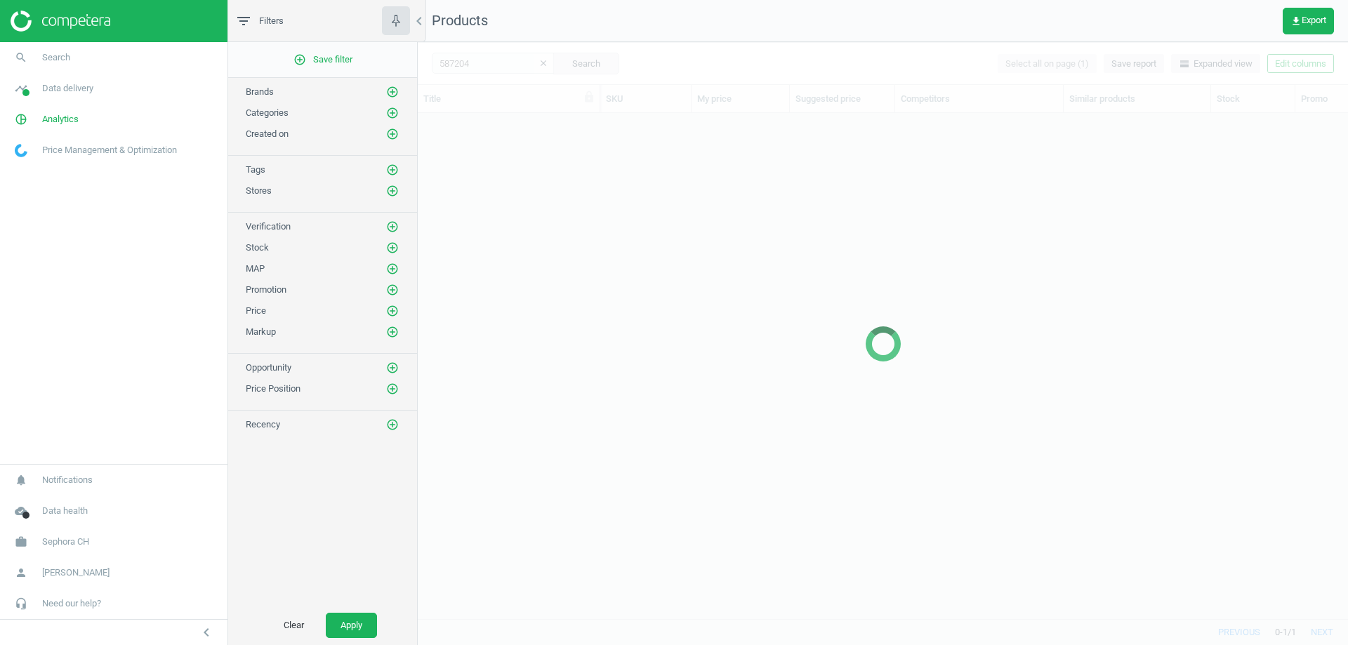
scroll to position [484, 920]
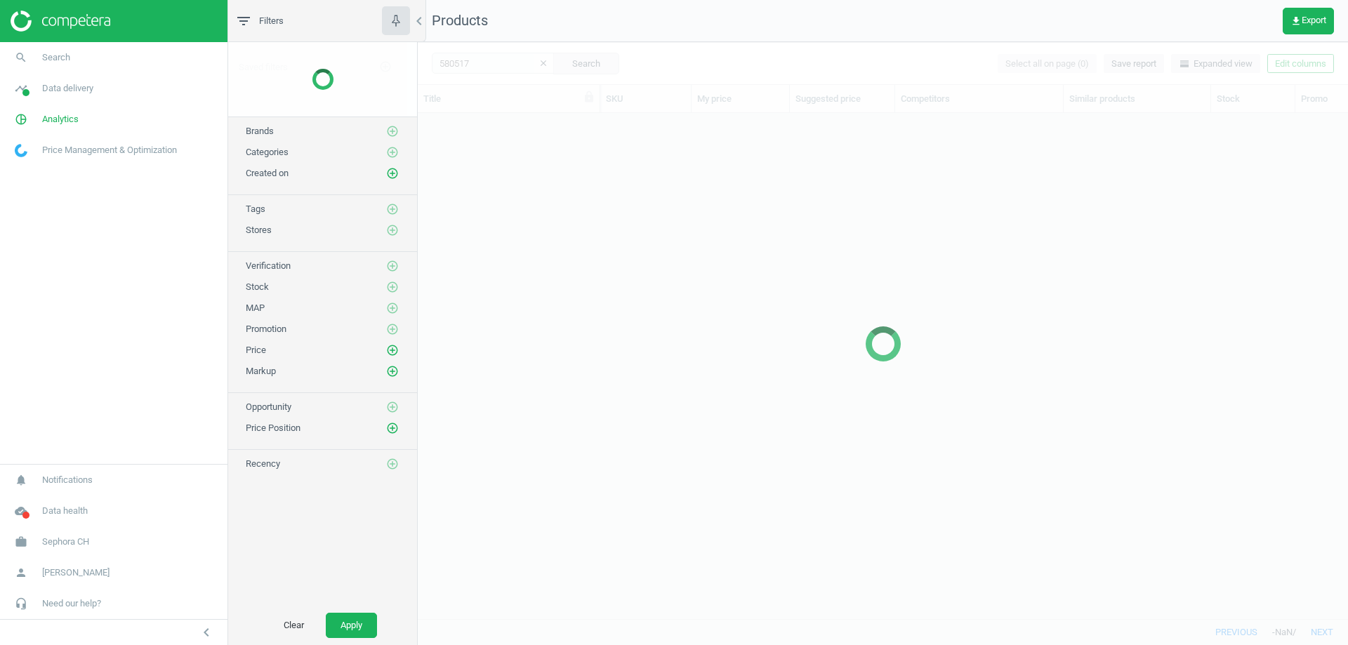
scroll to position [484, 920]
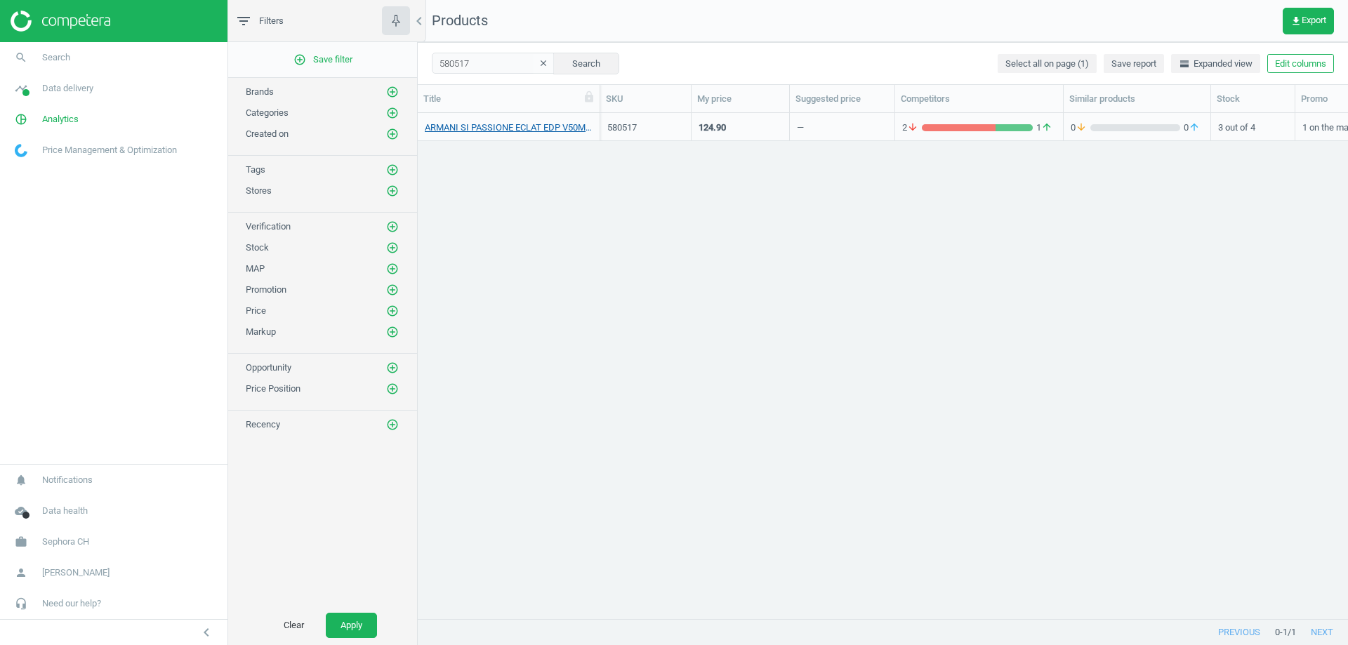
click at [513, 129] on link "ARMANI SI PASSIONE ECLAT EDP V50ML_580517-SI PASSIONE ECLAT EDP 50ML" at bounding box center [509, 127] width 168 height 13
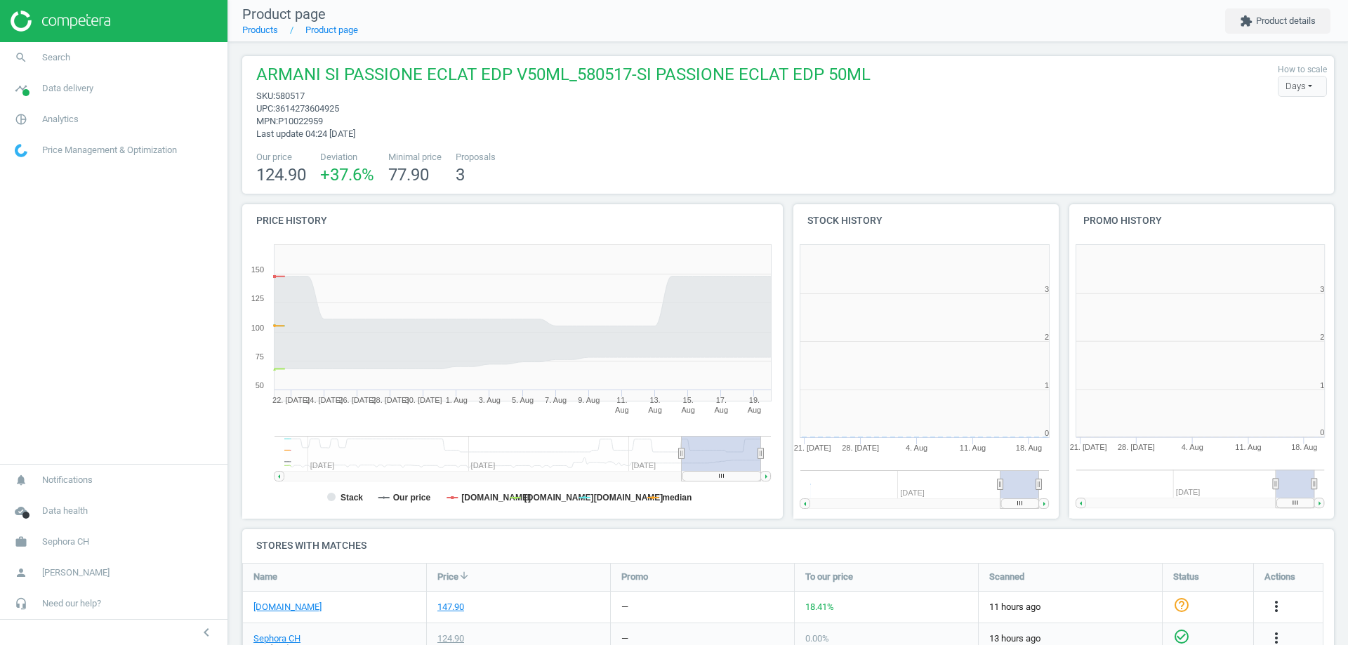
scroll to position [303, 284]
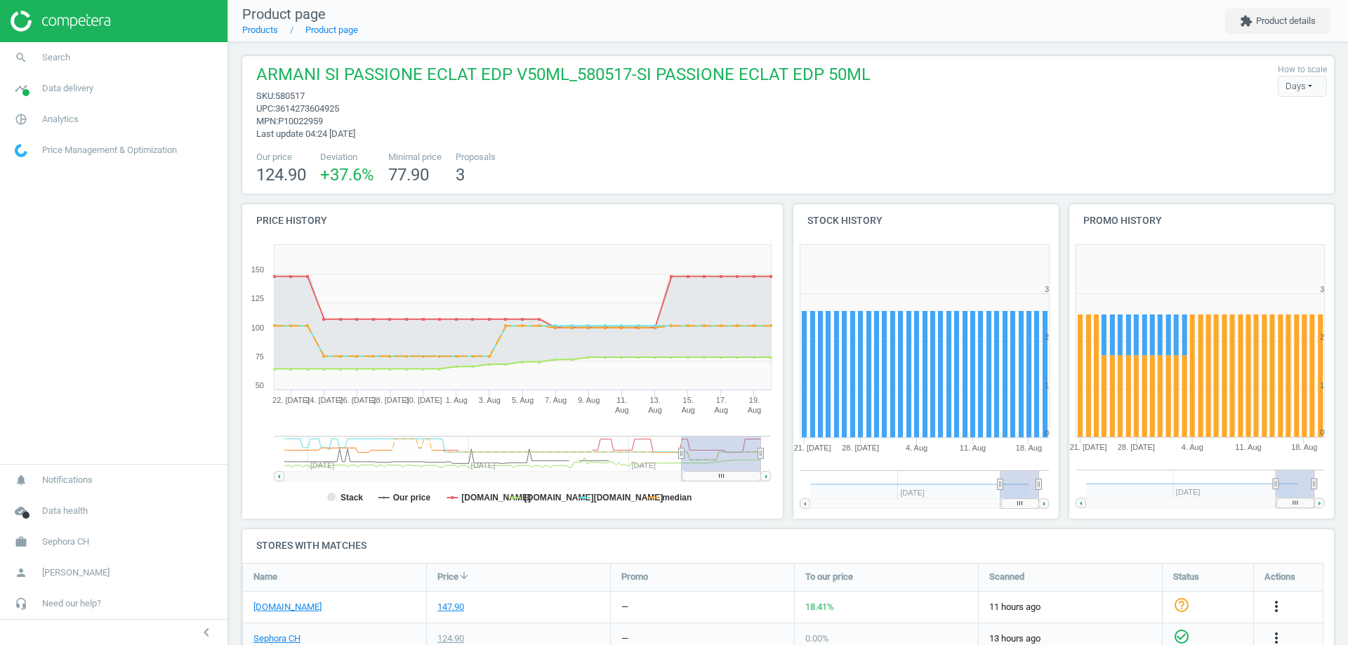
click at [322, 110] on span "3614273604925" at bounding box center [307, 108] width 64 height 11
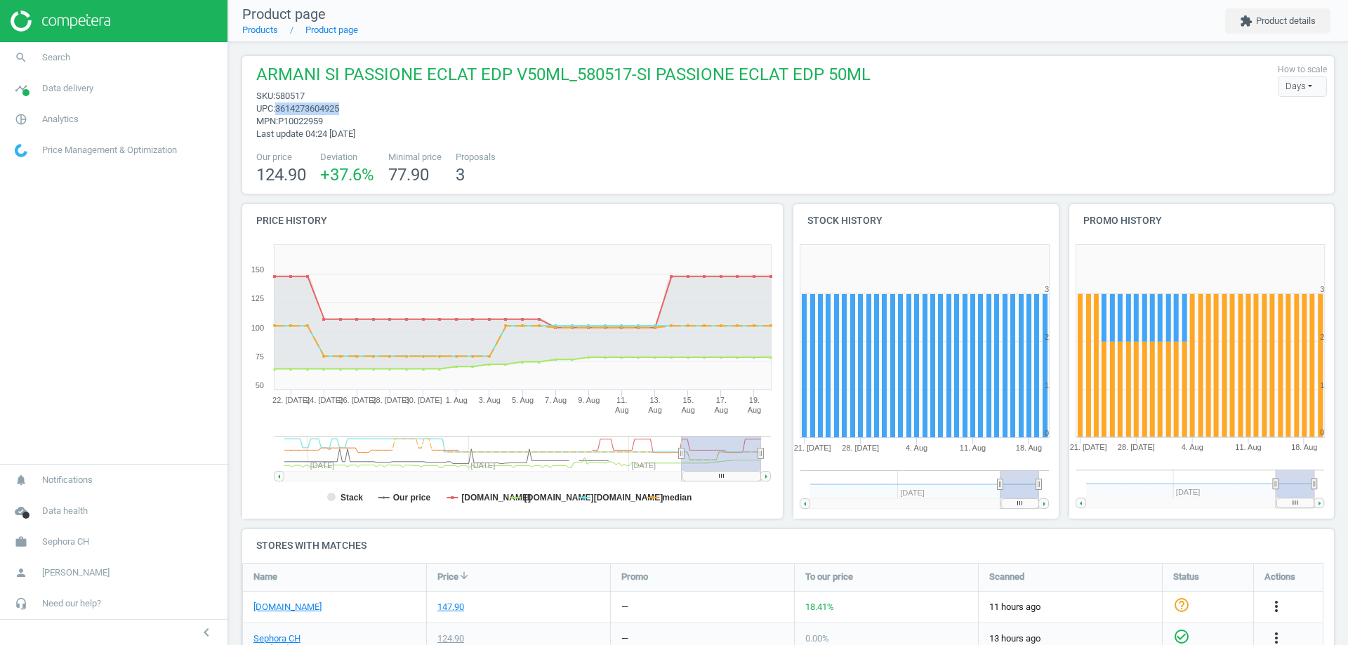
copy span "3614273604925"
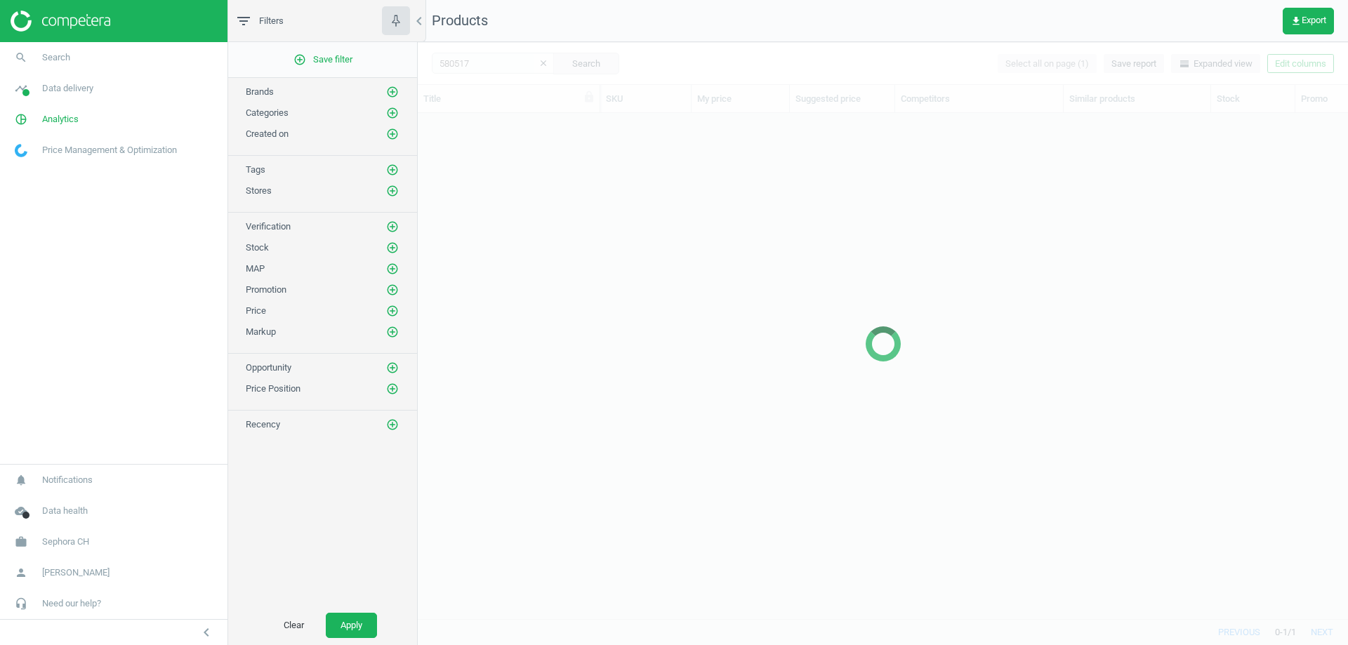
scroll to position [484, 920]
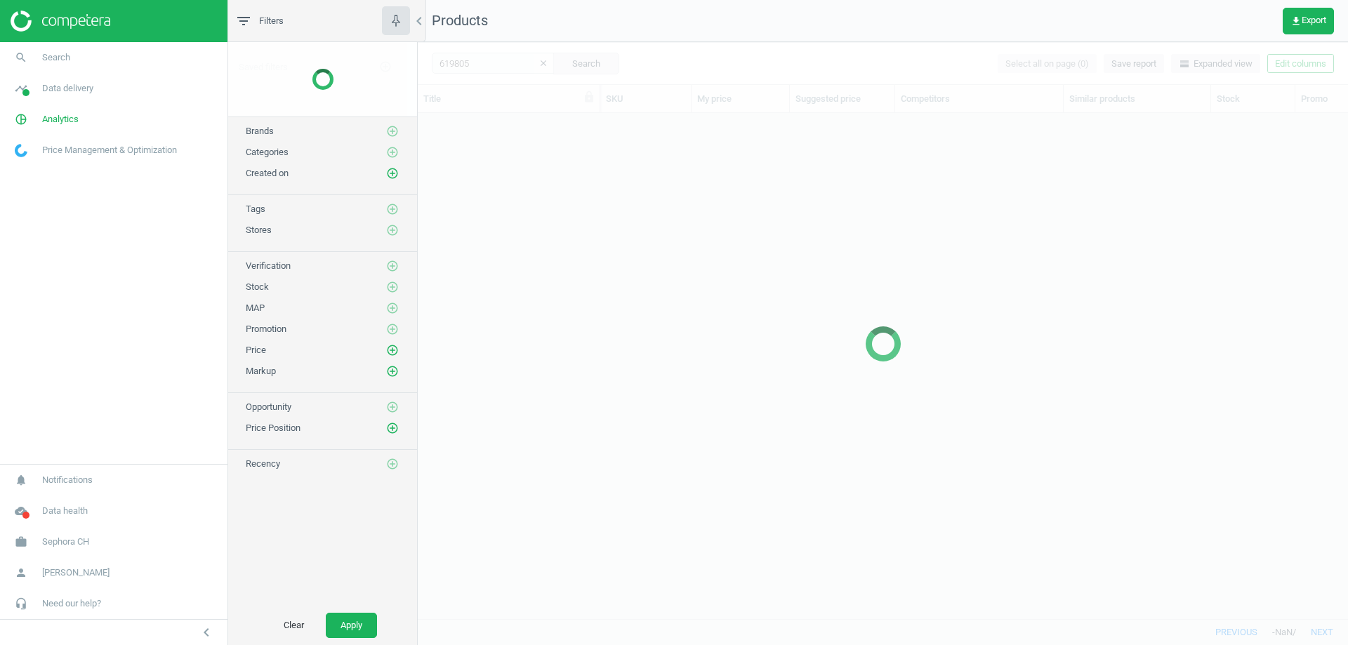
scroll to position [484, 920]
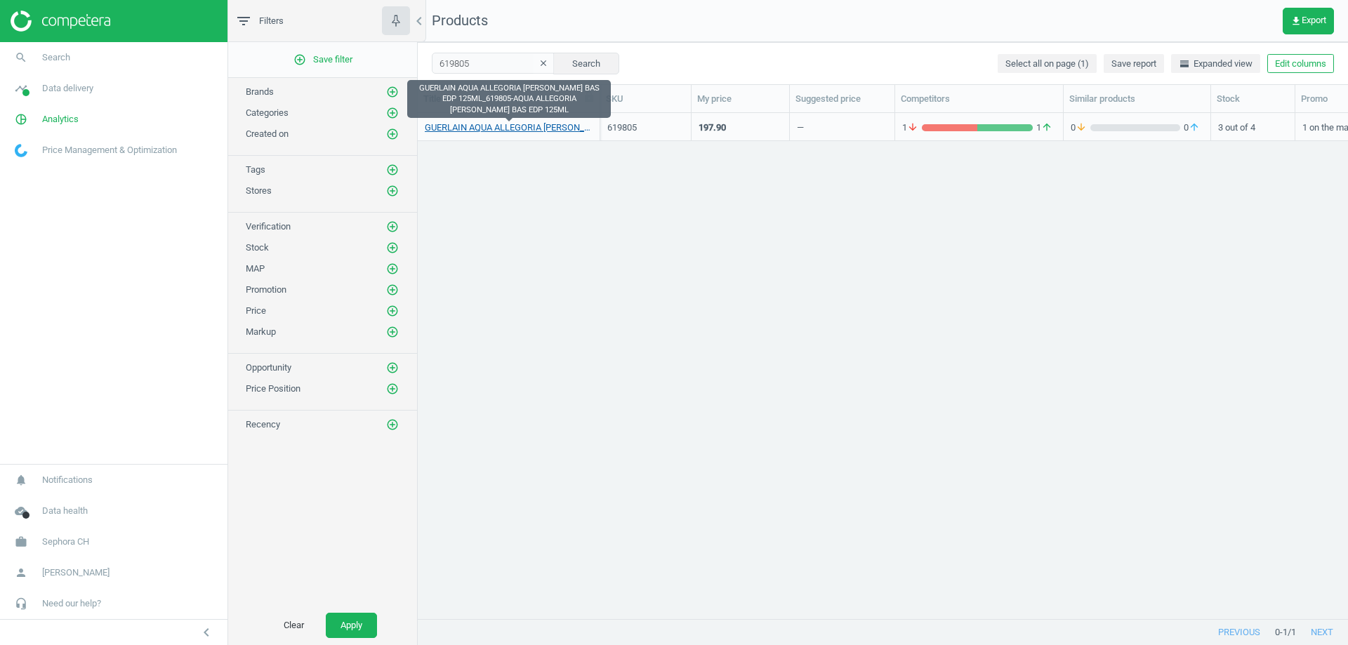
click at [538, 131] on link "GUERLAIN AQUA ALLEGORIA FORTE MAND BAS EDP 125ML_619805-AQUA ALLEGORIA FORTE MA…" at bounding box center [509, 127] width 168 height 13
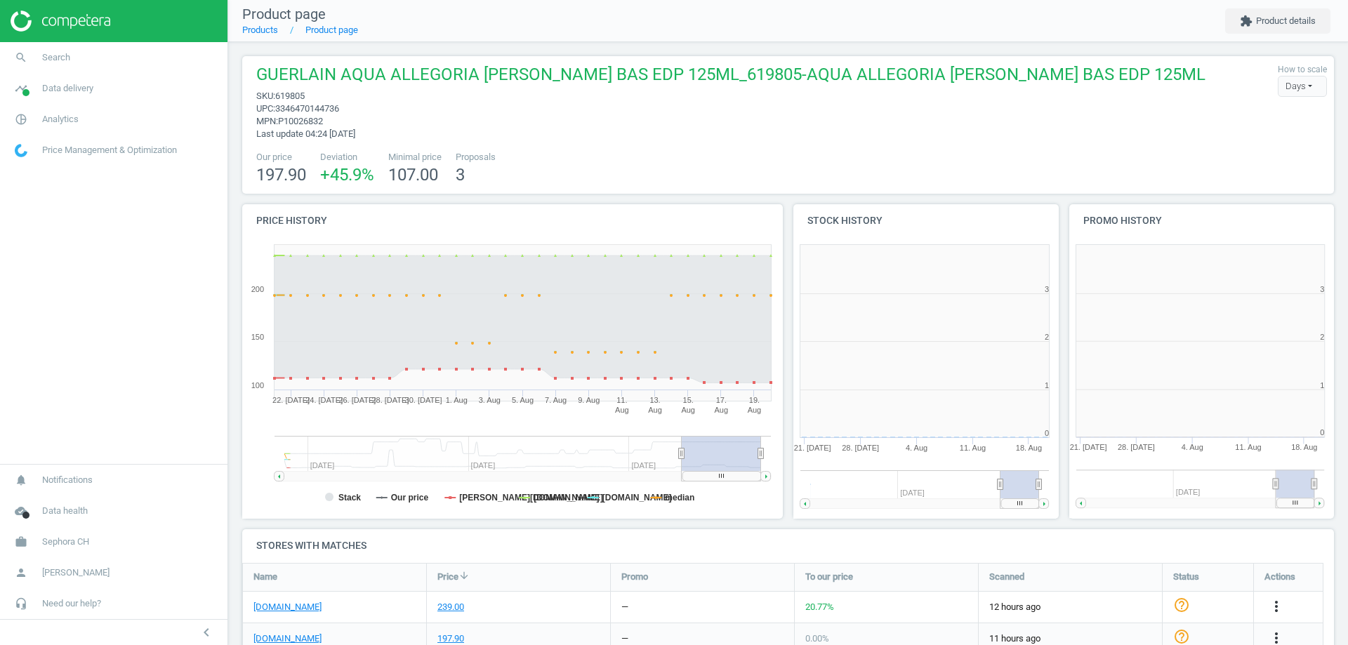
scroll to position [303, 284]
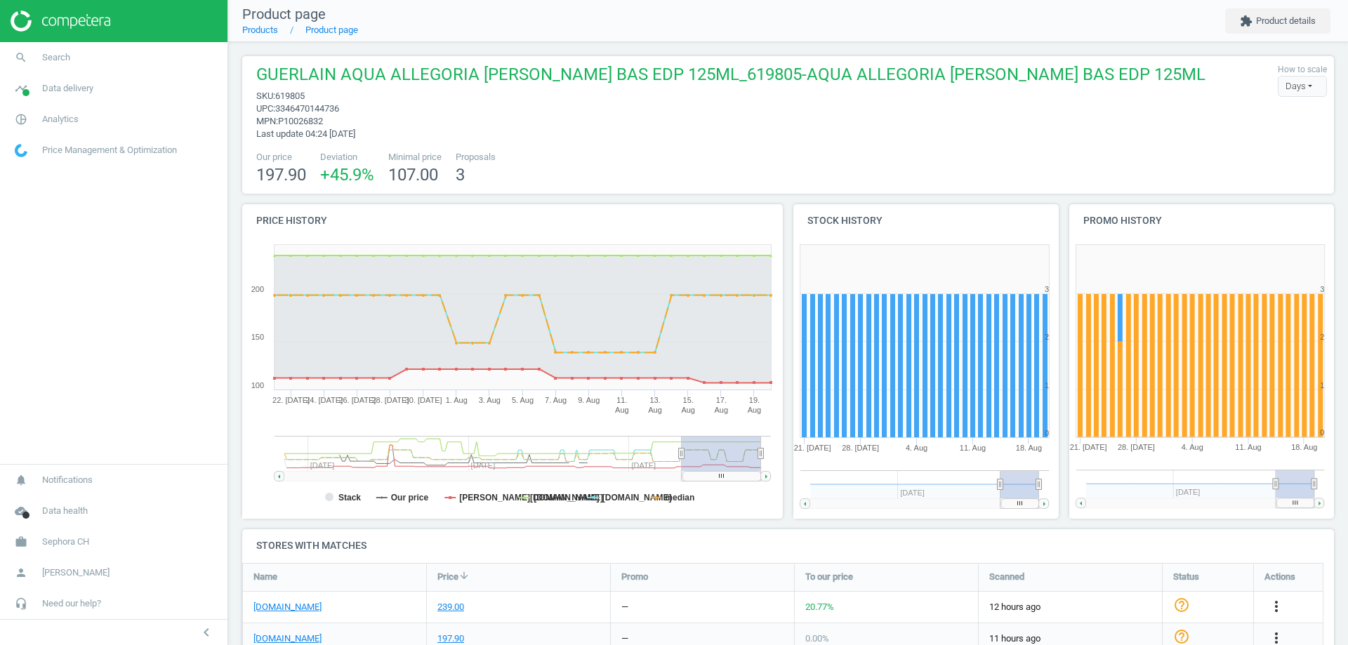
click at [332, 108] on span "3346470144736" at bounding box center [307, 108] width 64 height 11
copy span "3346470144736"
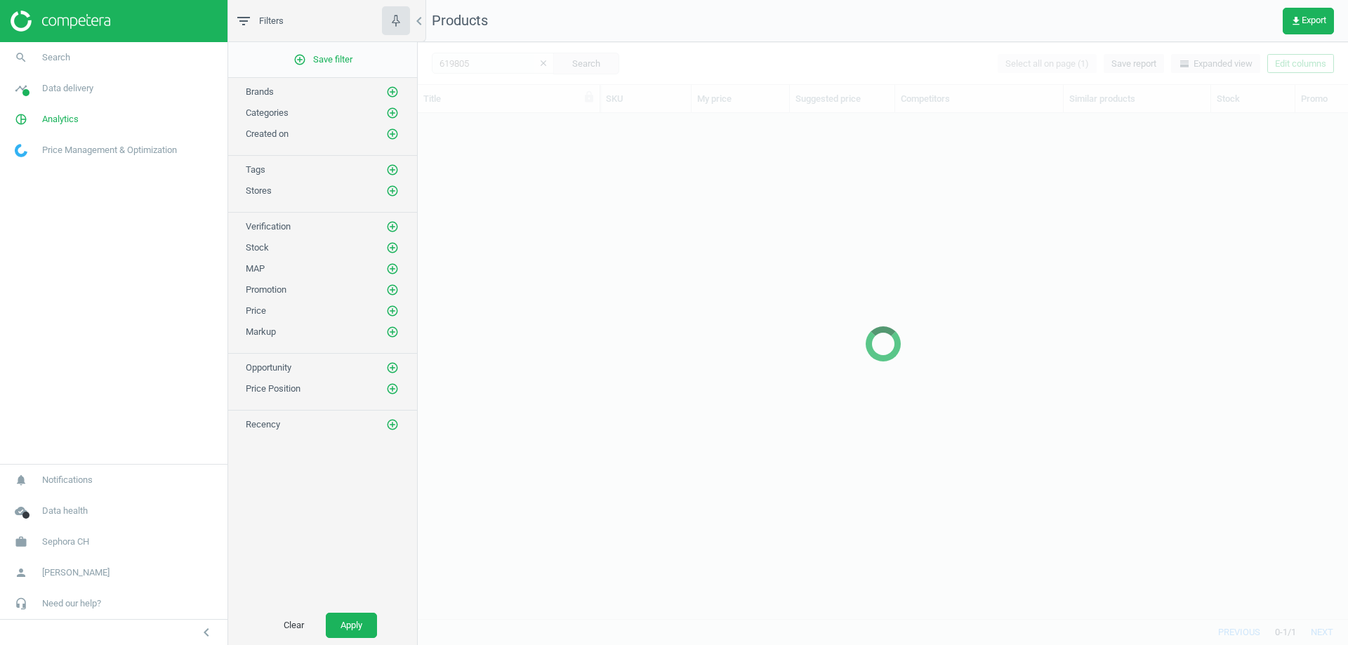
scroll to position [484, 920]
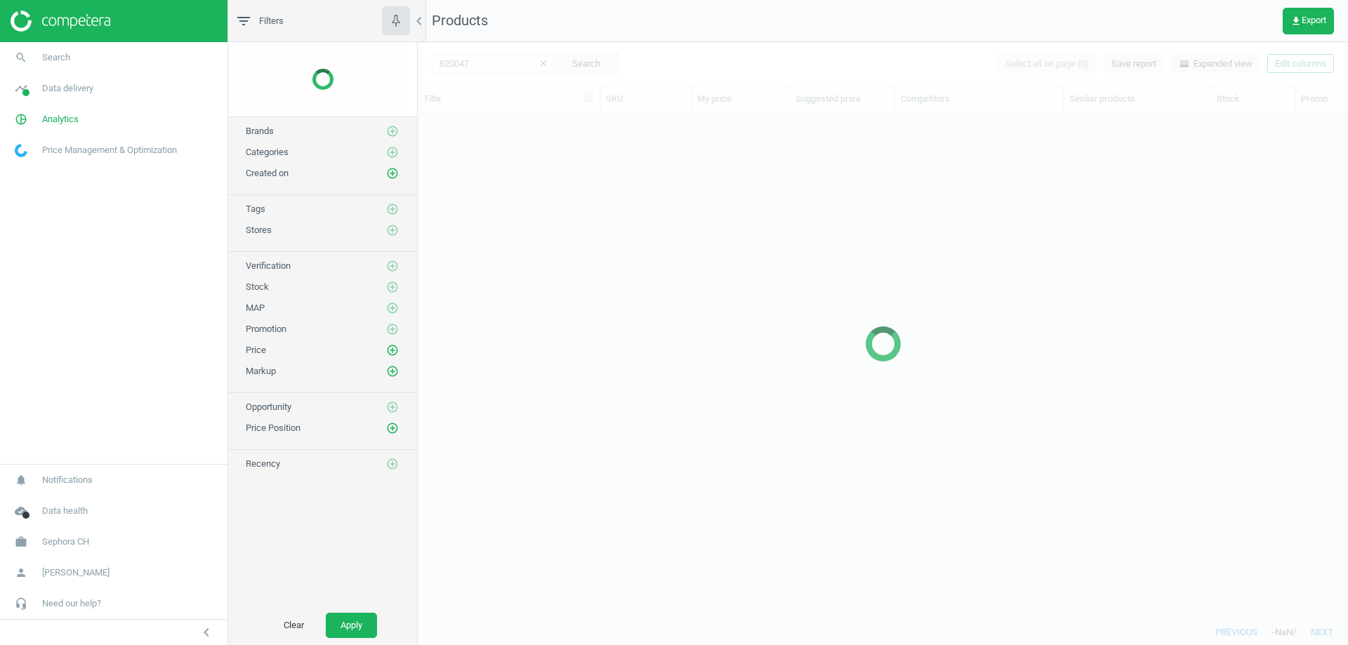
scroll to position [484, 920]
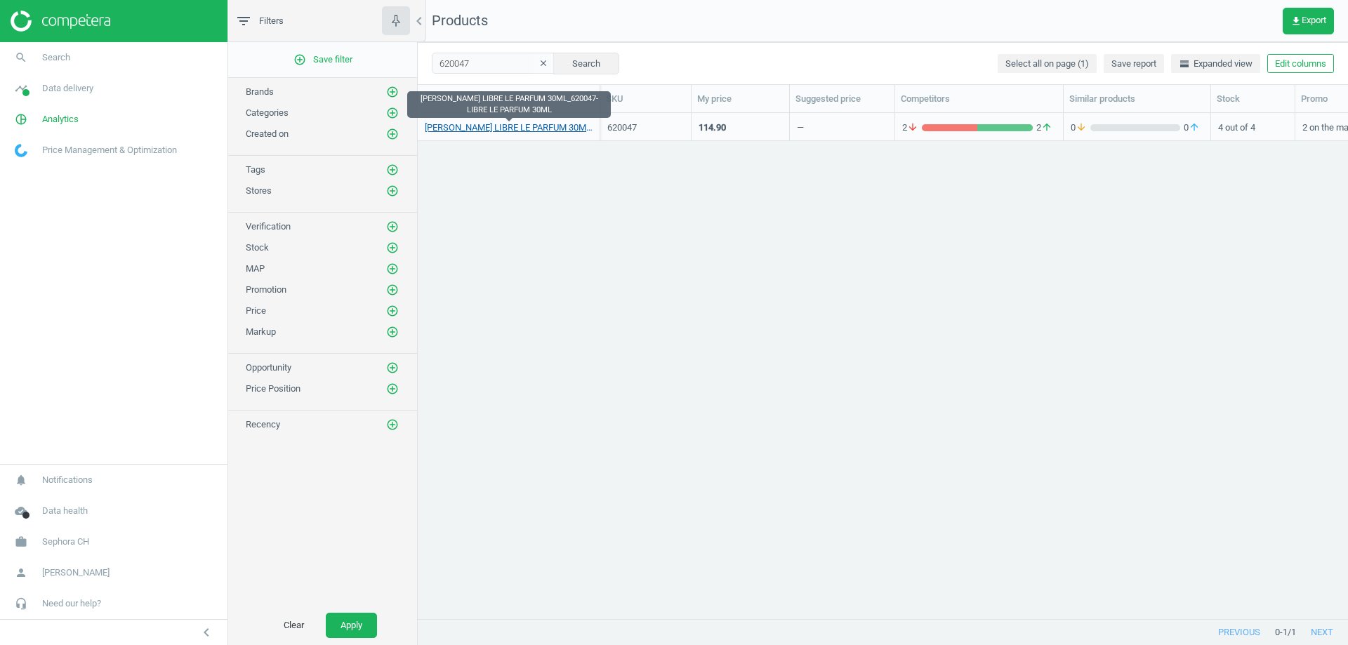
click at [520, 124] on link "[PERSON_NAME] LIBRE LE PARFUM 30ML_620047-LIBRE LE PARFUM 30ML" at bounding box center [509, 127] width 168 height 13
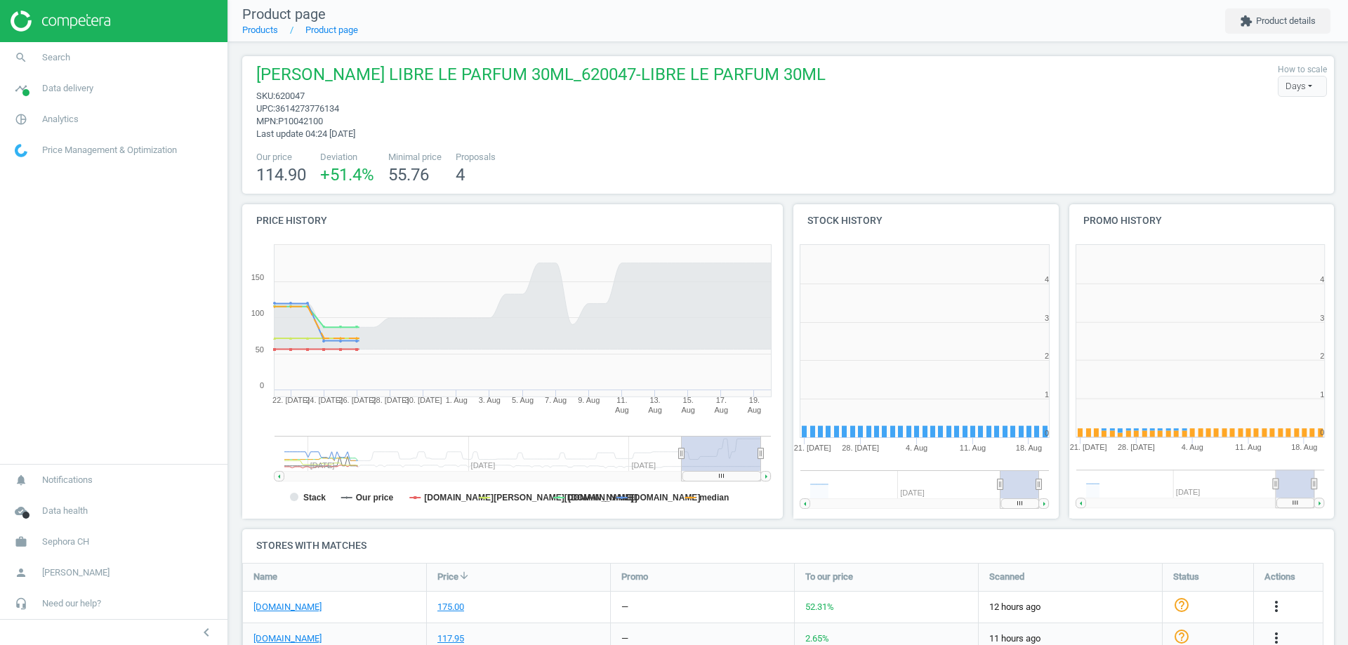
scroll to position [303, 284]
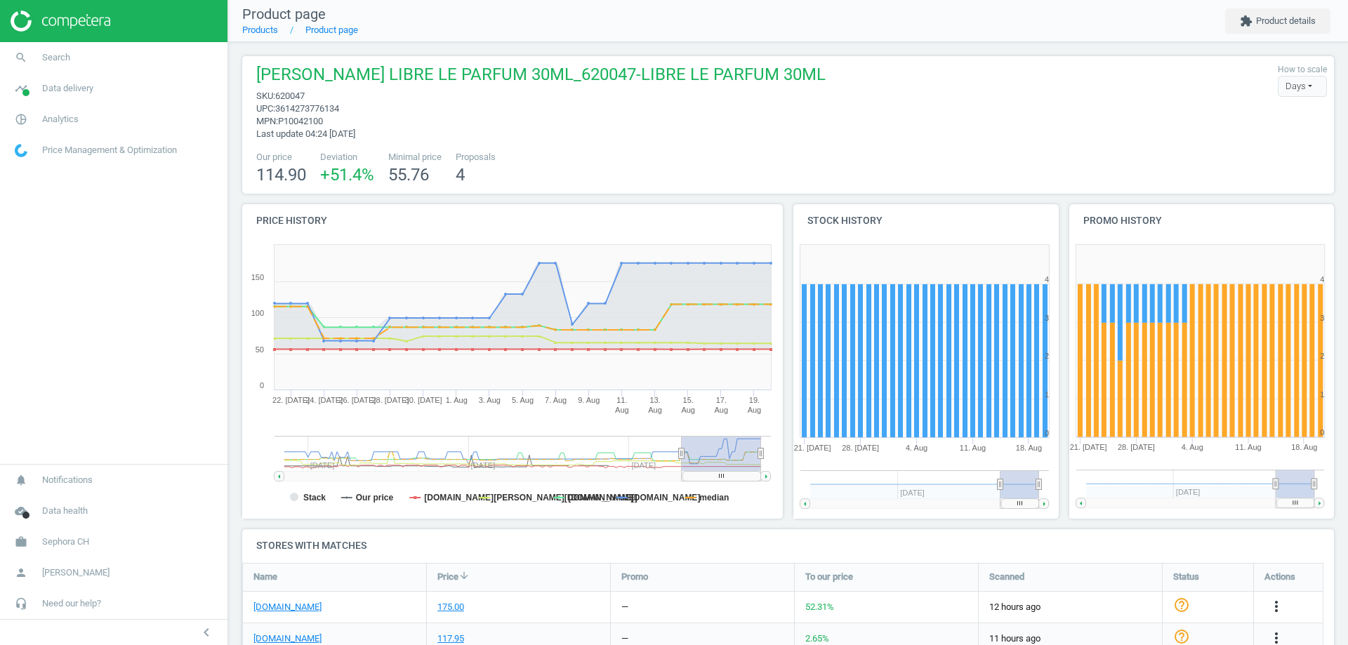
click at [330, 107] on span "3614273776134" at bounding box center [307, 108] width 64 height 11
copy span "3614273776134"
